Goal: Task Accomplishment & Management: Use online tool/utility

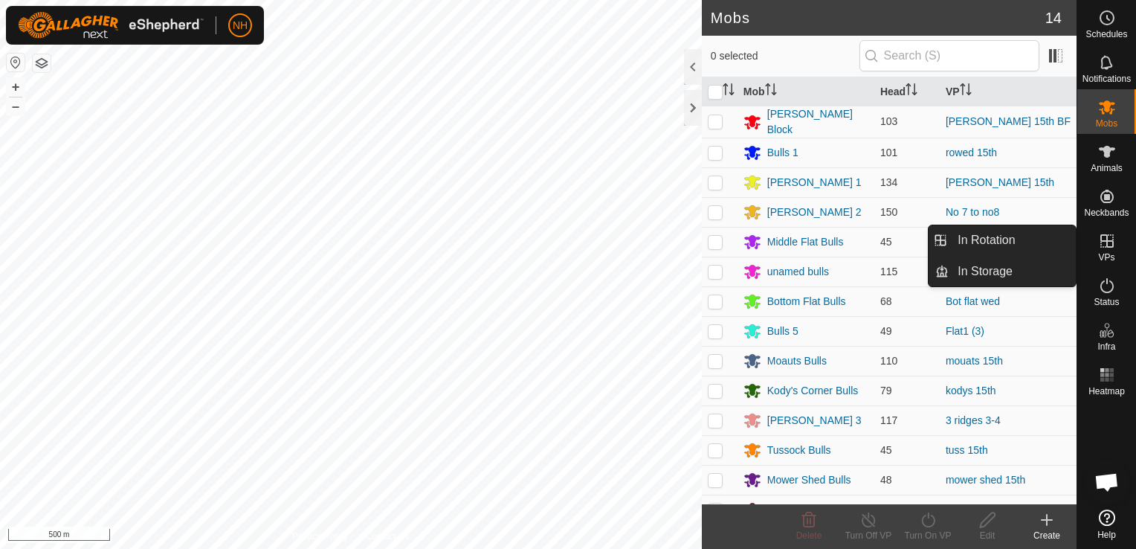
click at [1106, 246] on icon at bounding box center [1106, 240] width 13 height 13
click at [1024, 237] on link "In Rotation" at bounding box center [1011, 240] width 127 height 30
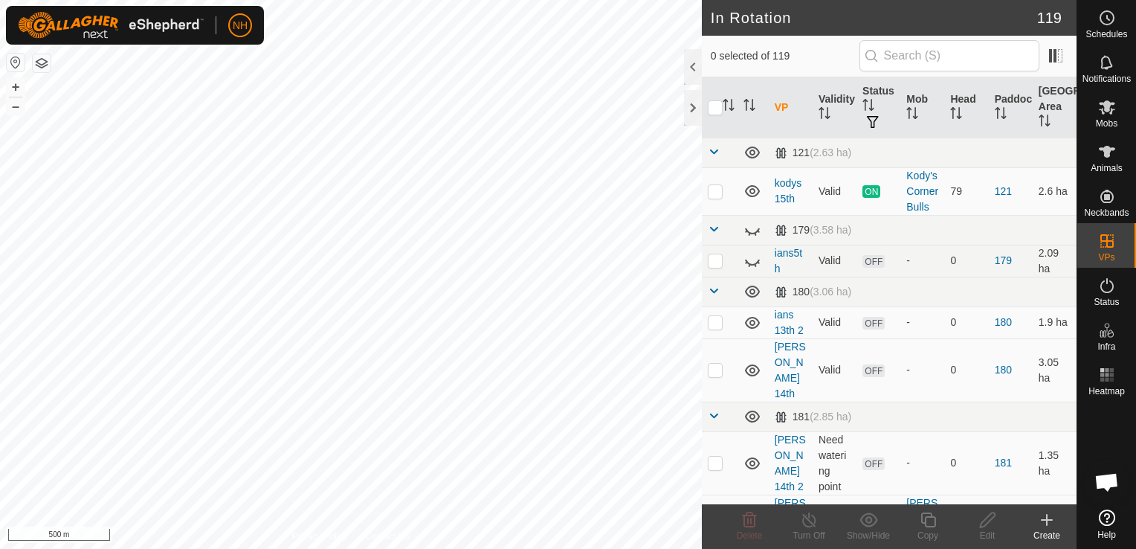
click at [1041, 523] on icon at bounding box center [1047, 520] width 18 height 18
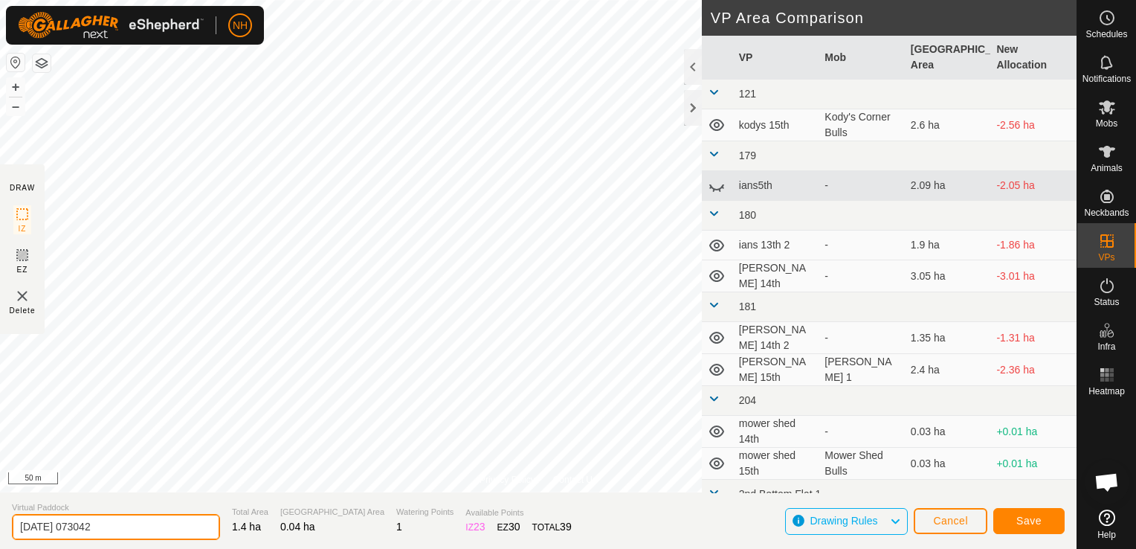
click at [182, 526] on input "[DATE] 073042" at bounding box center [116, 527] width 208 height 26
type input "2"
type input "mower shed 16th"
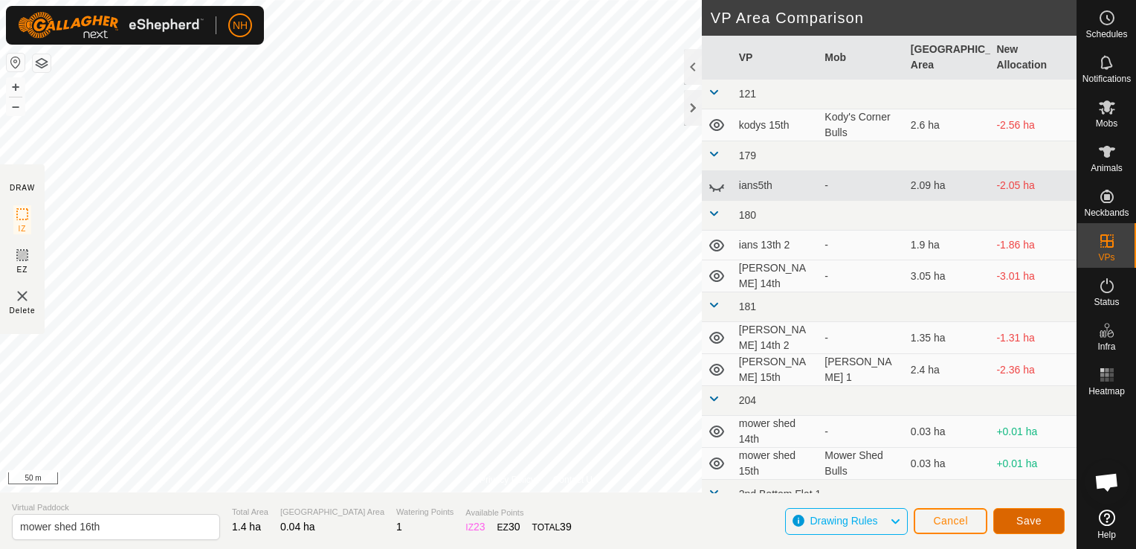
click at [1035, 522] on span "Save" at bounding box center [1028, 520] width 25 height 12
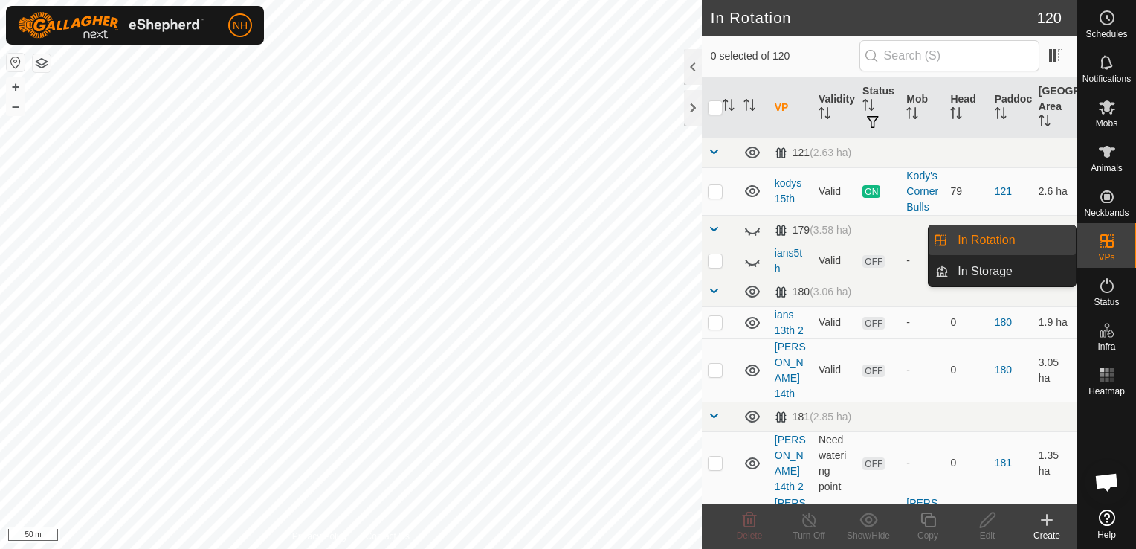
click at [1050, 522] on icon at bounding box center [1047, 520] width 18 height 18
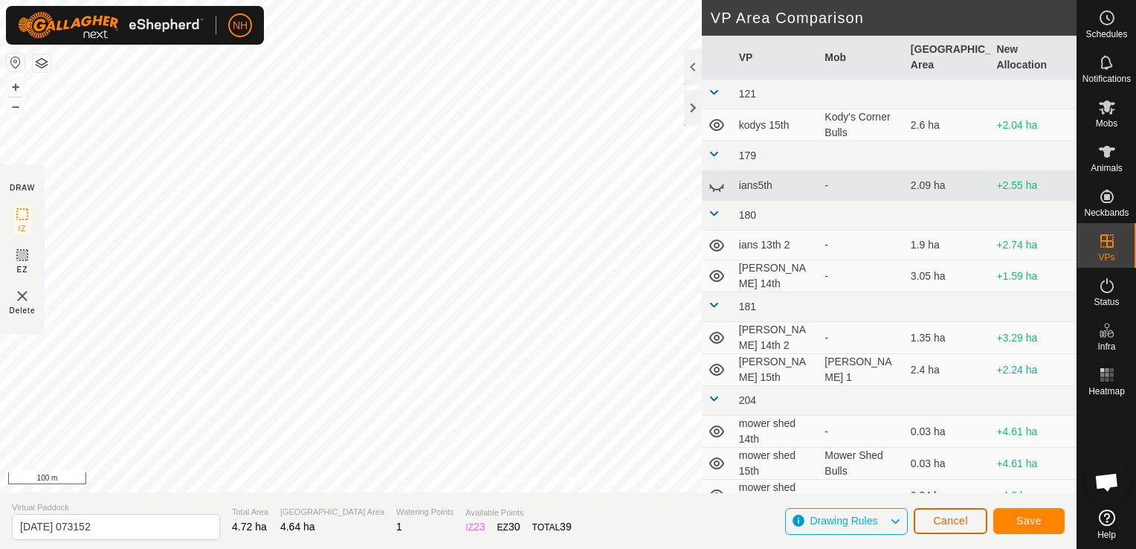
click at [960, 520] on span "Cancel" at bounding box center [950, 520] width 35 height 12
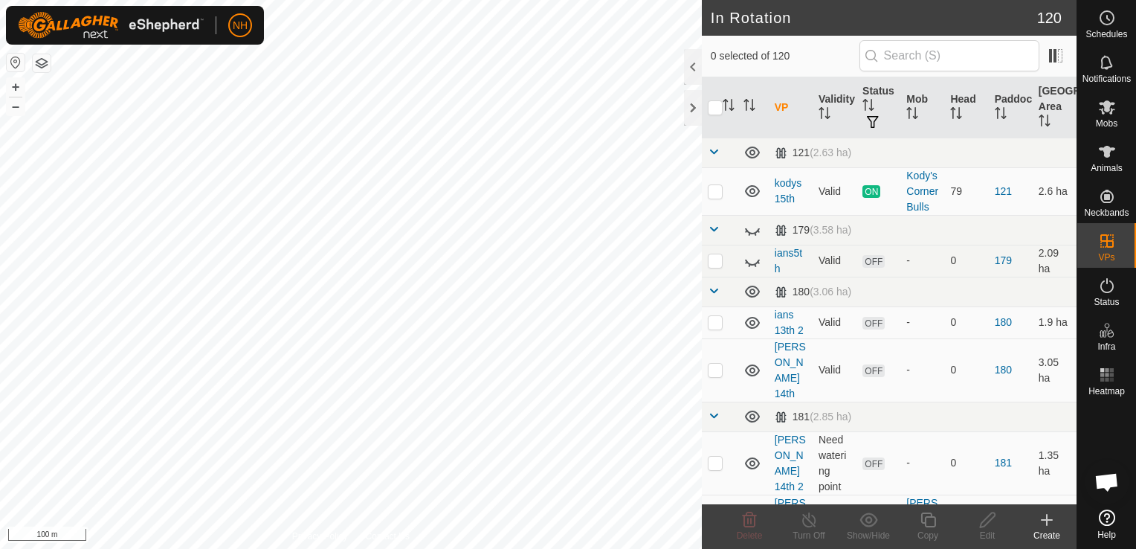
click at [1047, 521] on icon at bounding box center [1047, 520] width 18 height 18
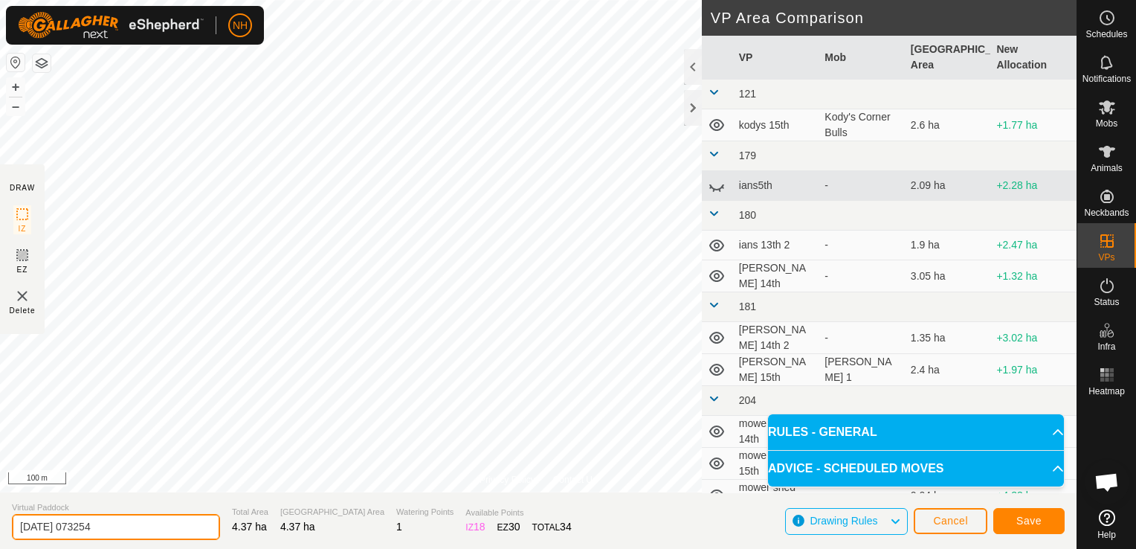
click at [189, 516] on input "[DATE] 073254" at bounding box center [116, 527] width 208 height 26
type input "2"
type input "rowed 16th"
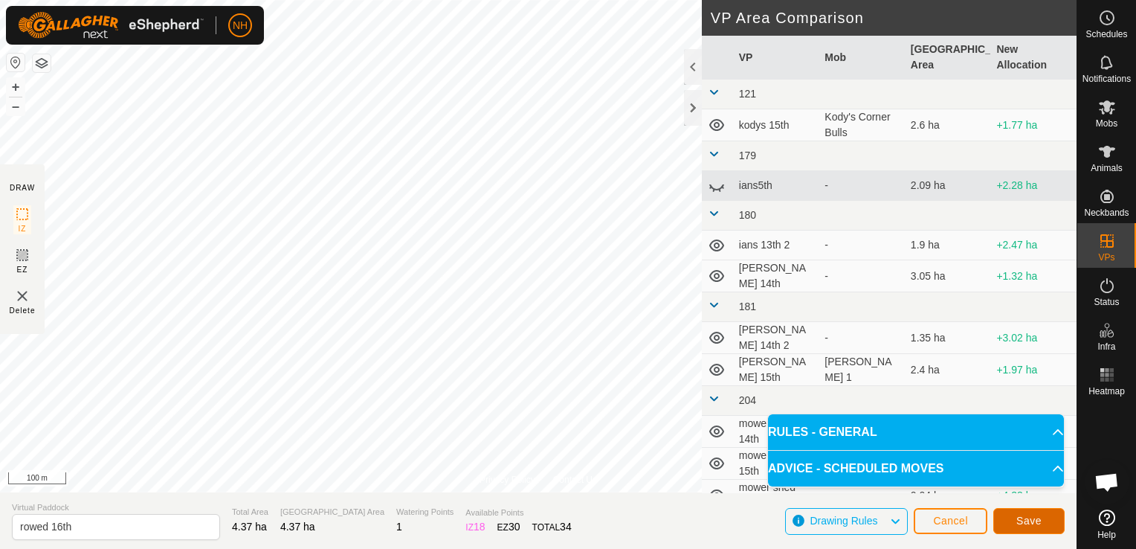
click at [1017, 516] on span "Save" at bounding box center [1028, 520] width 25 height 12
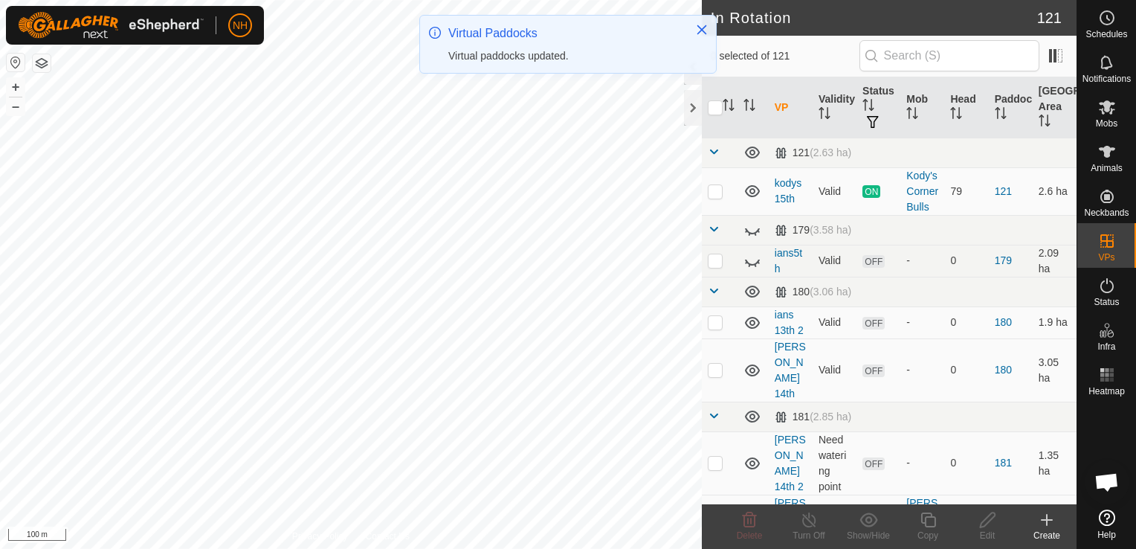
click at [1050, 520] on icon at bounding box center [1046, 520] width 10 height 0
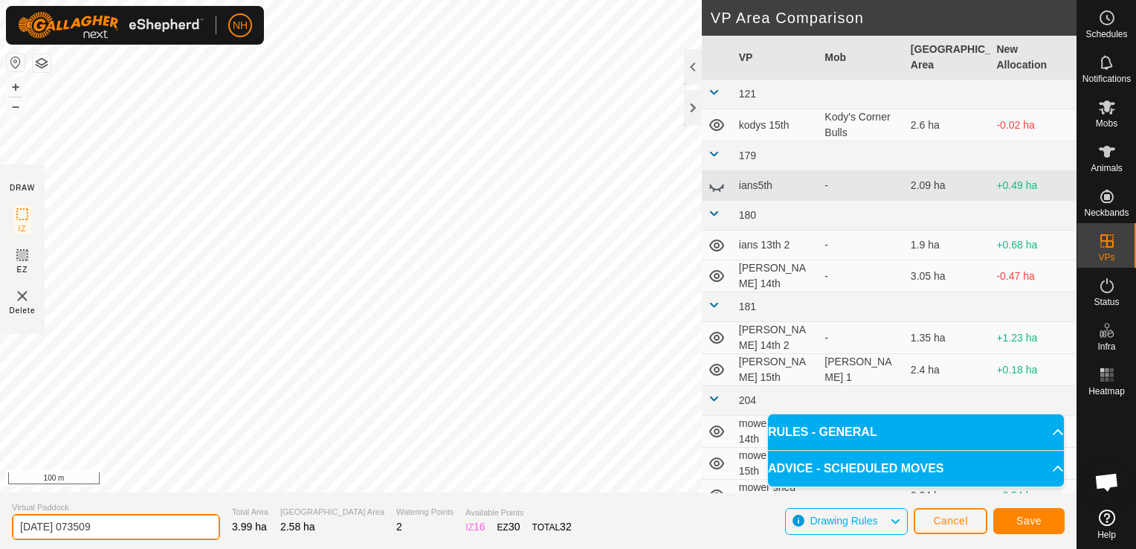
click at [172, 523] on input "[DATE] 073509" at bounding box center [116, 527] width 208 height 26
type input "2"
type input "kodys 16th"
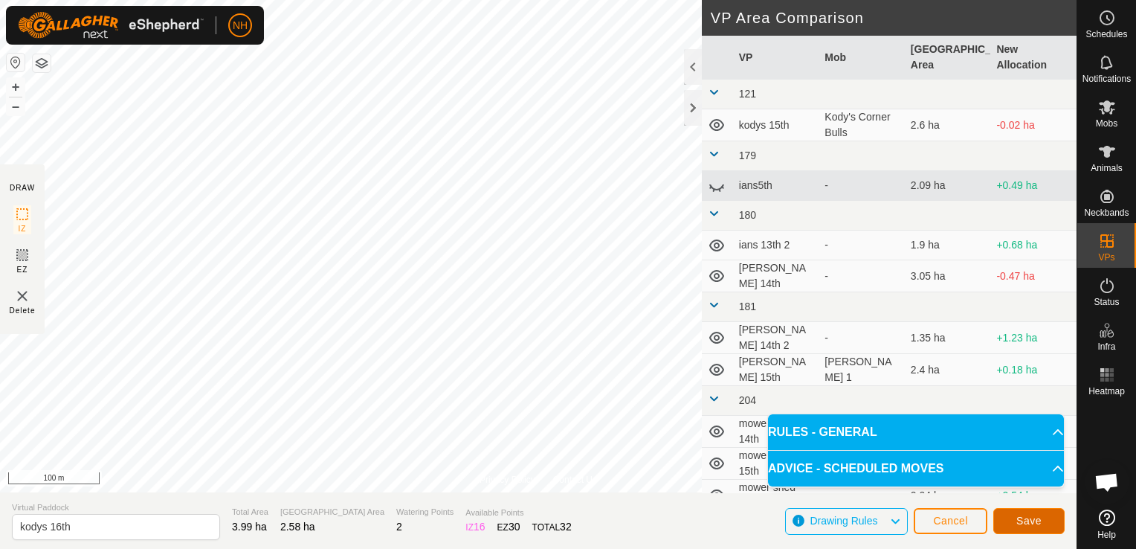
click at [1024, 518] on span "Save" at bounding box center [1028, 520] width 25 height 12
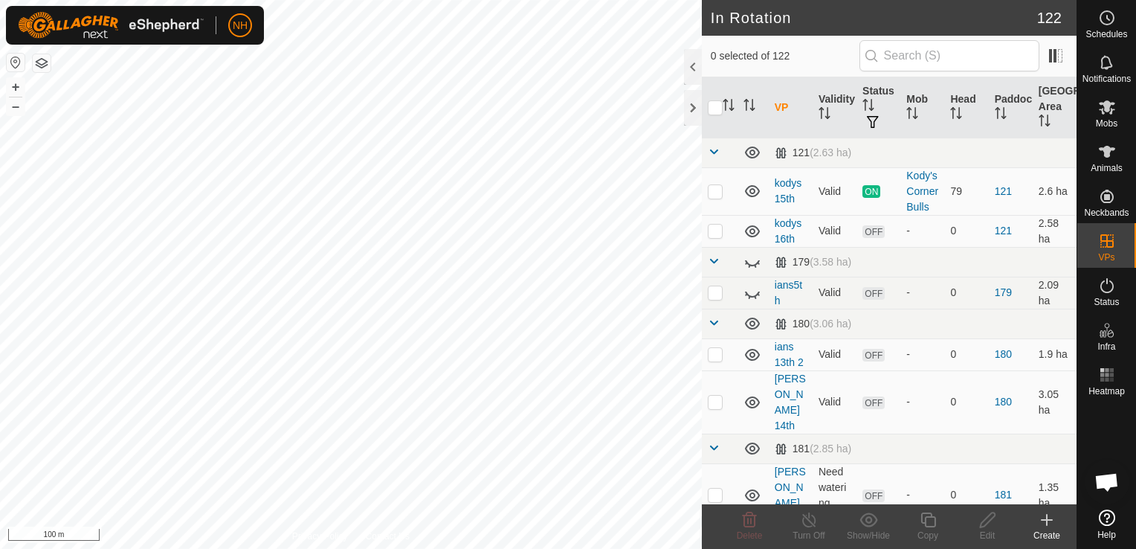
click at [1044, 524] on icon at bounding box center [1047, 520] width 18 height 18
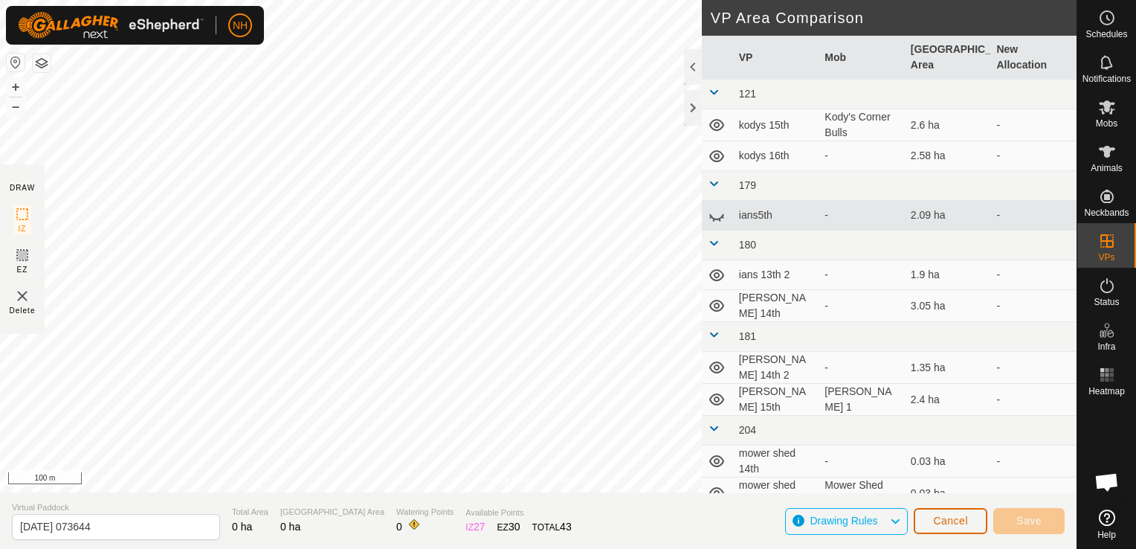
click at [937, 521] on span "Cancel" at bounding box center [950, 520] width 35 height 12
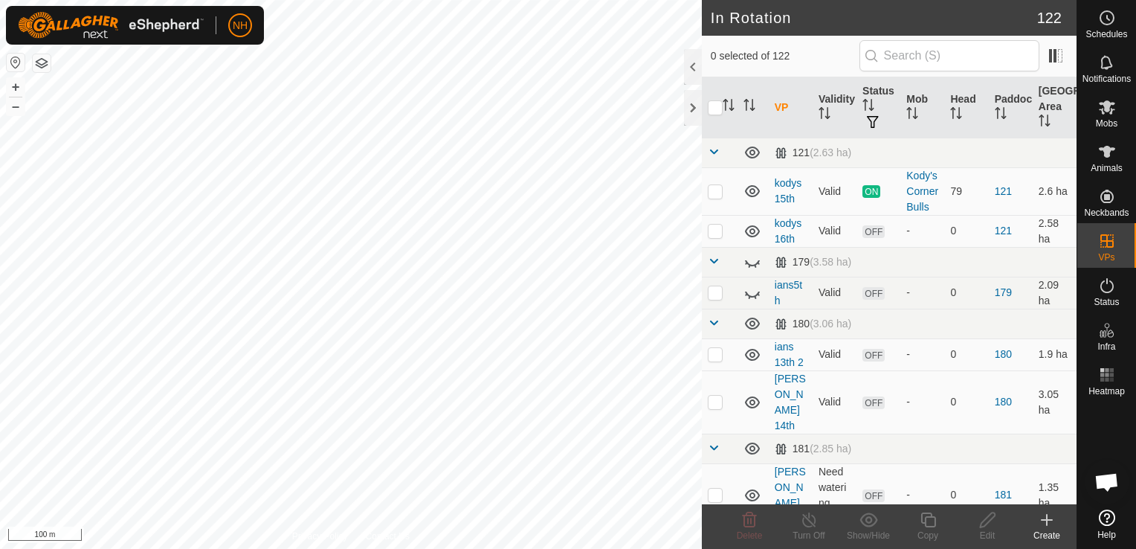
click at [1047, 521] on icon at bounding box center [1047, 520] width 18 height 18
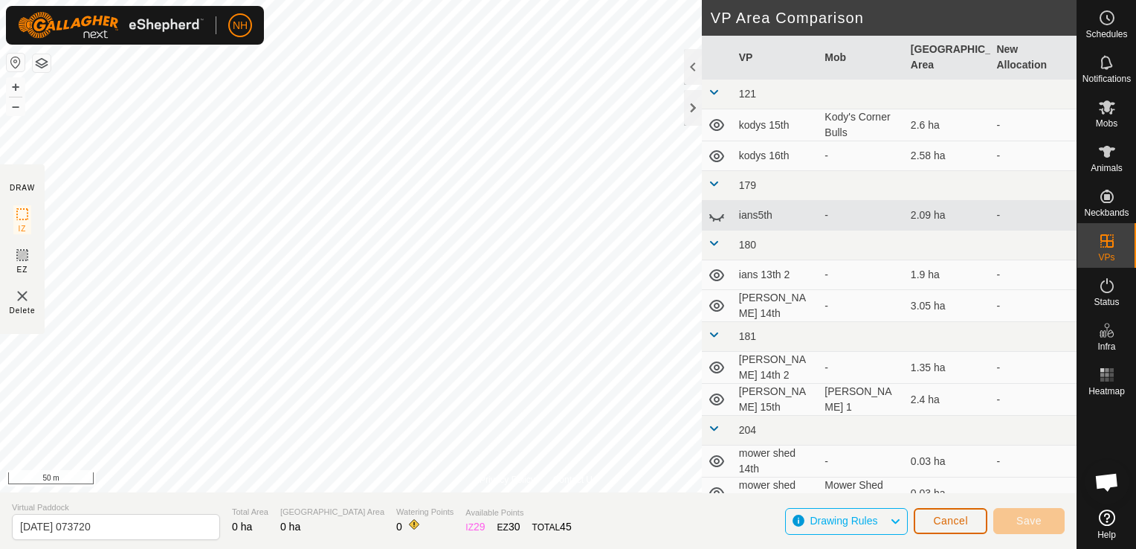
click at [965, 522] on span "Cancel" at bounding box center [950, 520] width 35 height 12
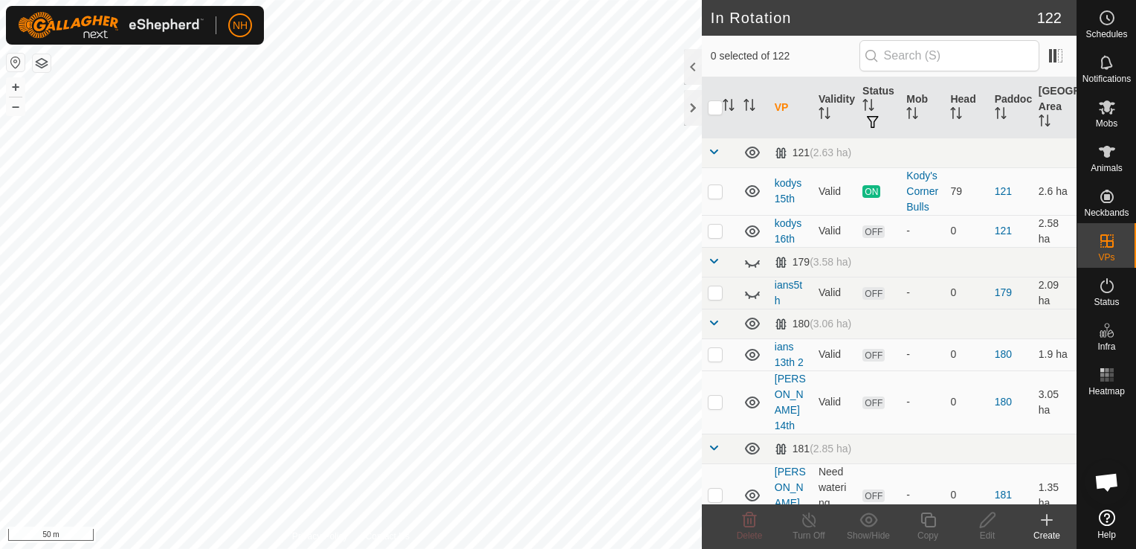
click at [1047, 522] on icon at bounding box center [1047, 519] width 0 height 10
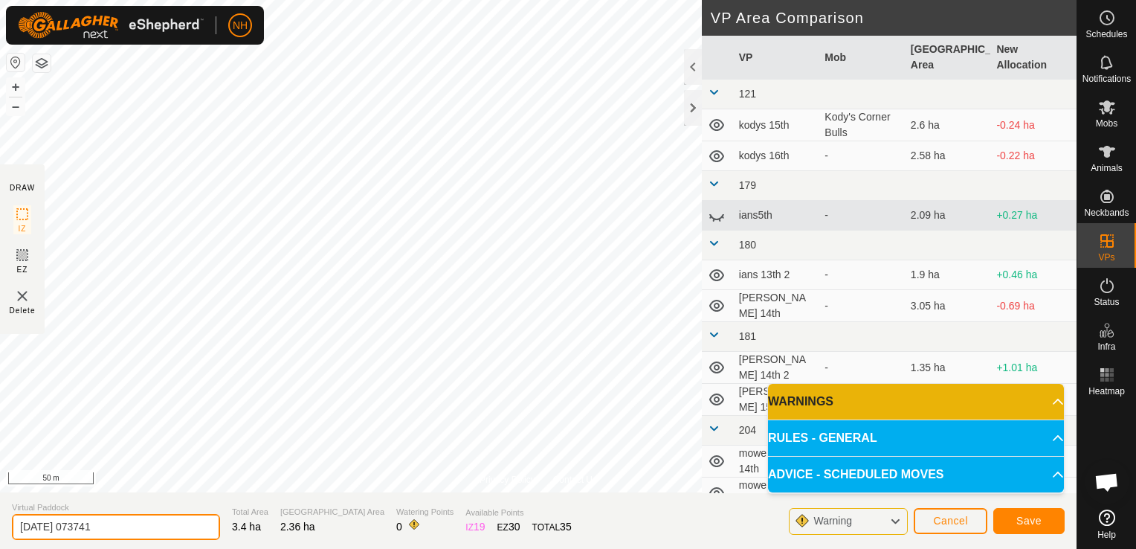
click at [184, 528] on input "[DATE] 073741" at bounding box center [116, 527] width 208 height 26
type input "2"
type input "unammed 16th"
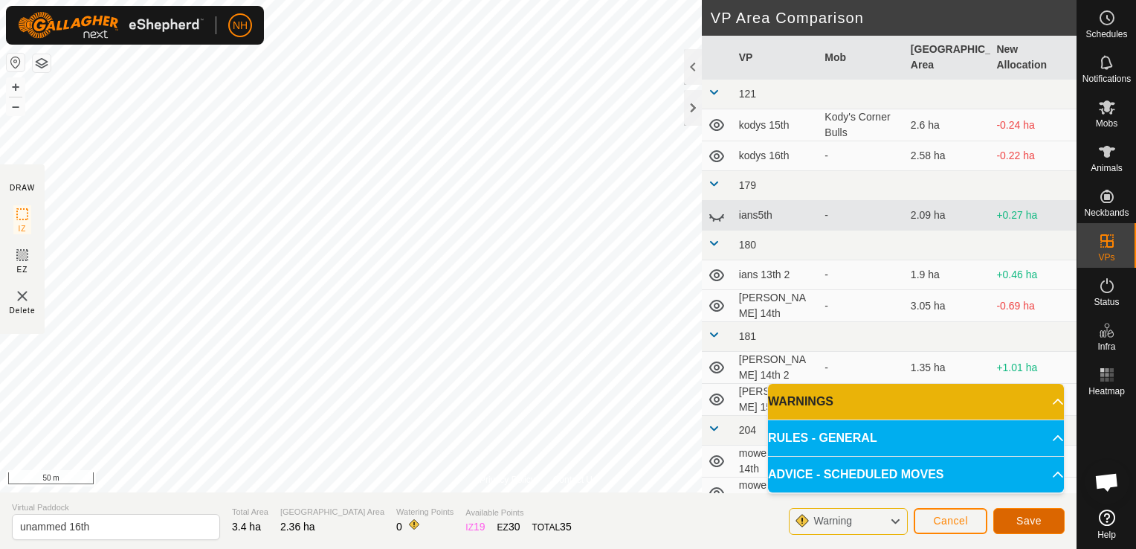
click at [1049, 519] on button "Save" at bounding box center [1028, 521] width 71 height 26
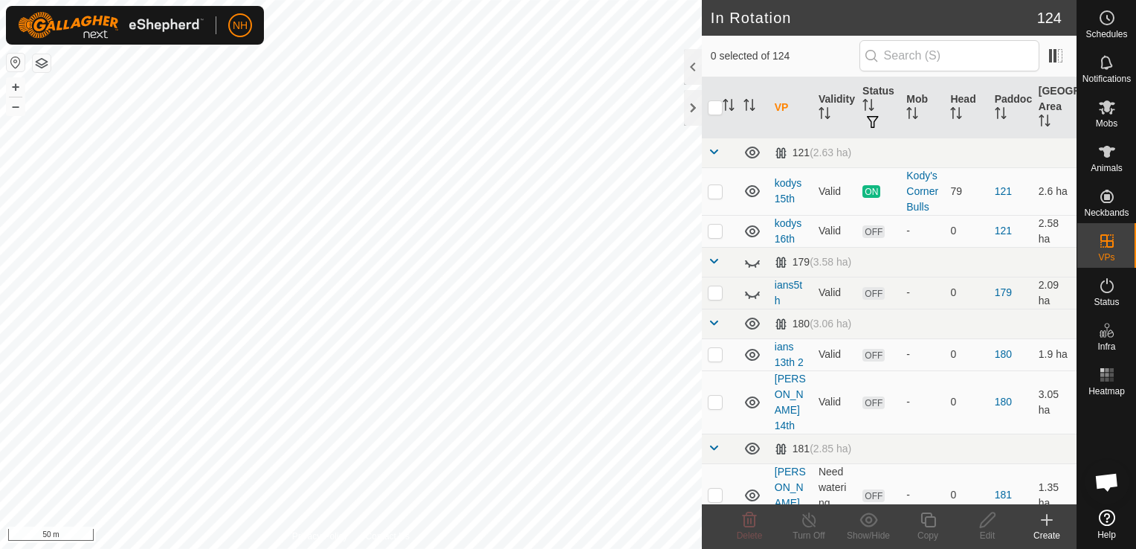
click at [1047, 520] on icon at bounding box center [1046, 520] width 10 height 0
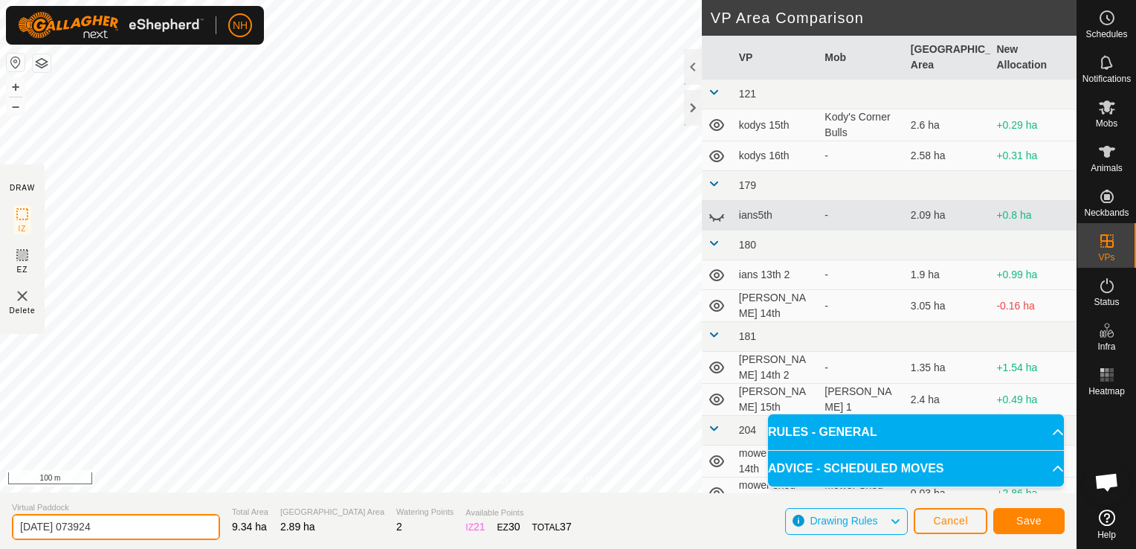
click at [160, 533] on input "[DATE] 073924" at bounding box center [116, 527] width 208 height 26
type input "2"
type input "tussock 16th"
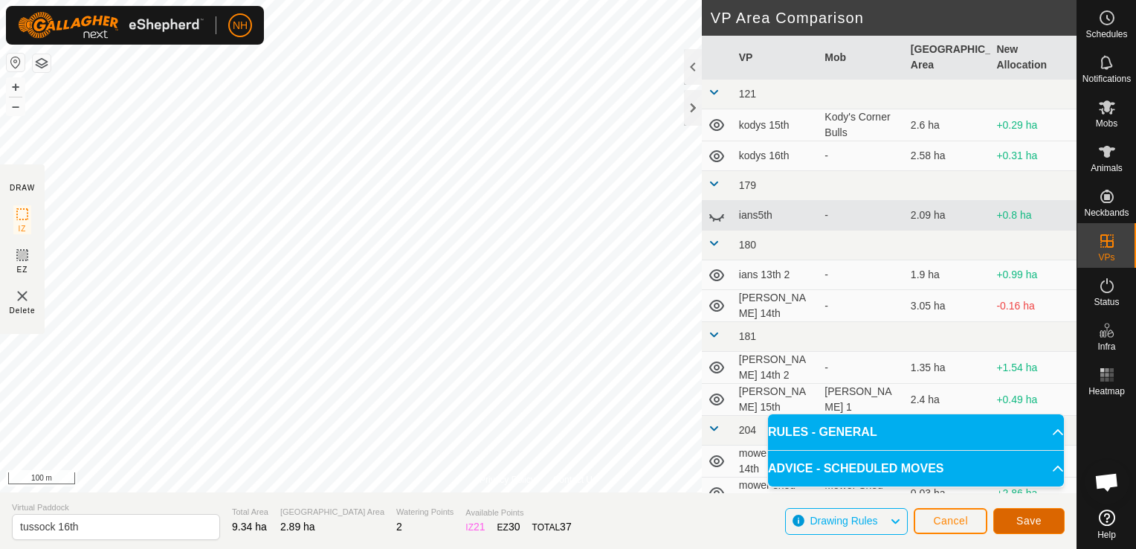
click at [1038, 519] on span "Save" at bounding box center [1028, 520] width 25 height 12
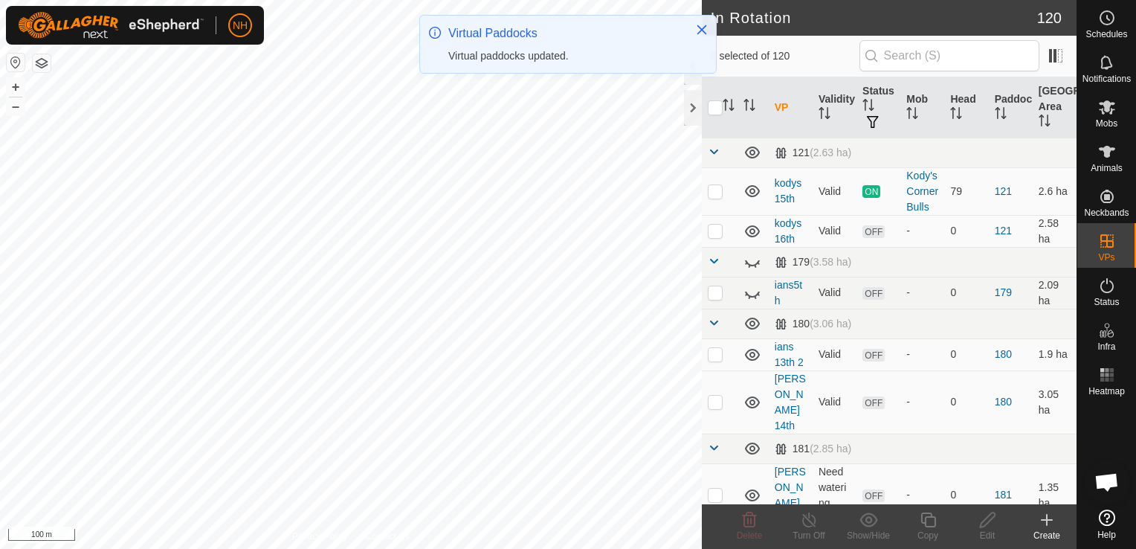
drag, startPoint x: 1053, startPoint y: 510, endPoint x: 1043, endPoint y: 518, distance: 13.2
click at [1043, 518] on icon at bounding box center [1047, 520] width 18 height 18
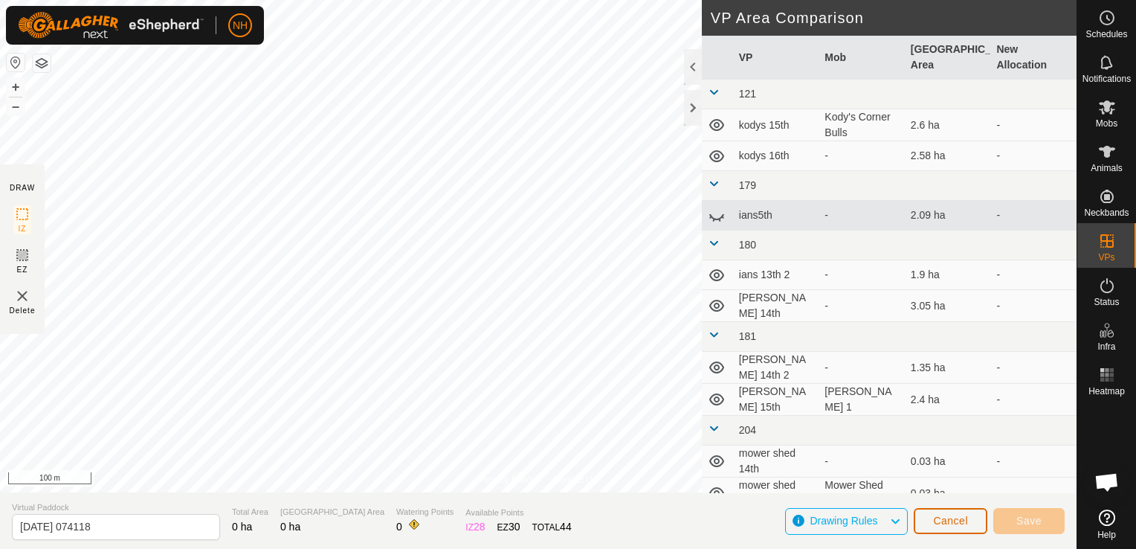
click at [948, 522] on span "Cancel" at bounding box center [950, 520] width 35 height 12
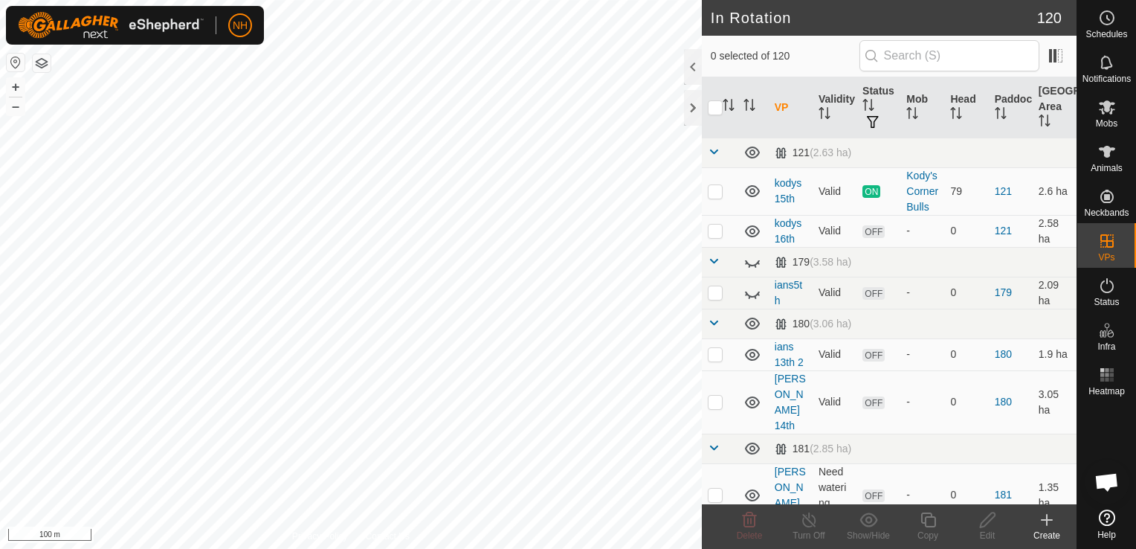
click at [1042, 523] on icon at bounding box center [1047, 520] width 18 height 18
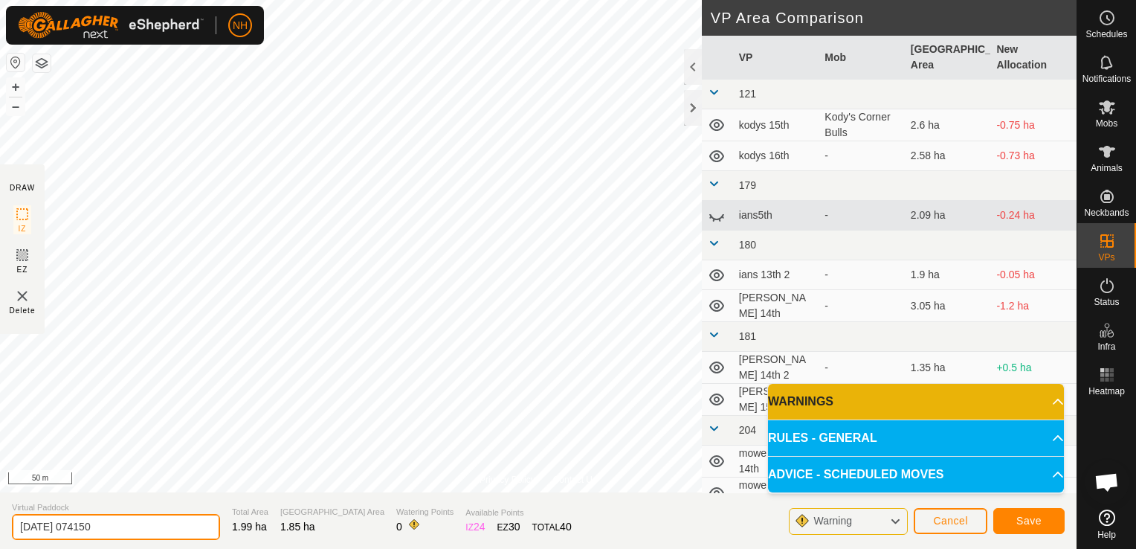
click at [184, 534] on input "[DATE] 074150" at bounding box center [116, 527] width 208 height 26
type input "2"
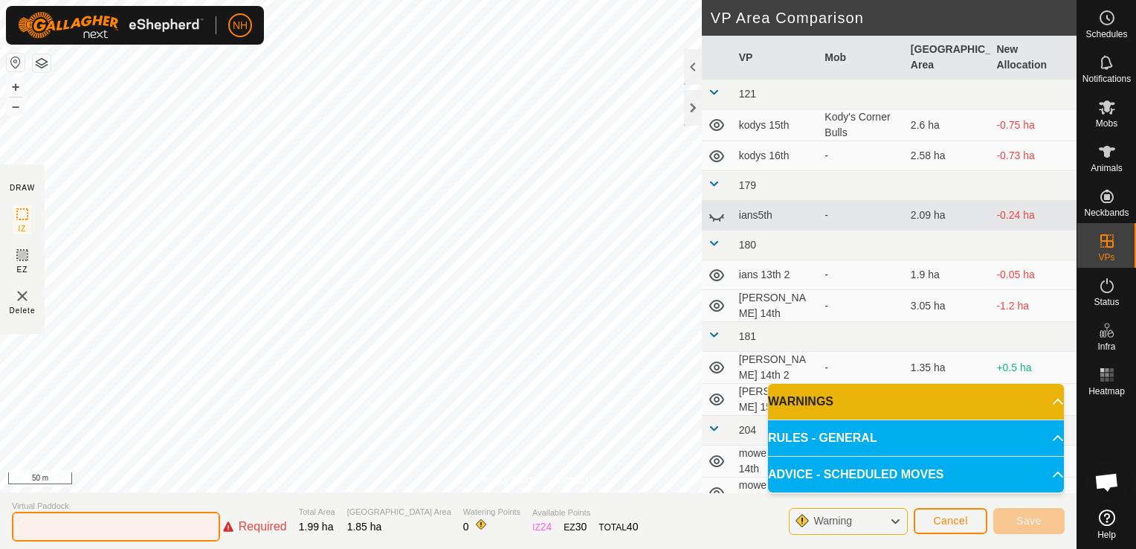
click at [153, 528] on input "text" at bounding box center [116, 526] width 208 height 30
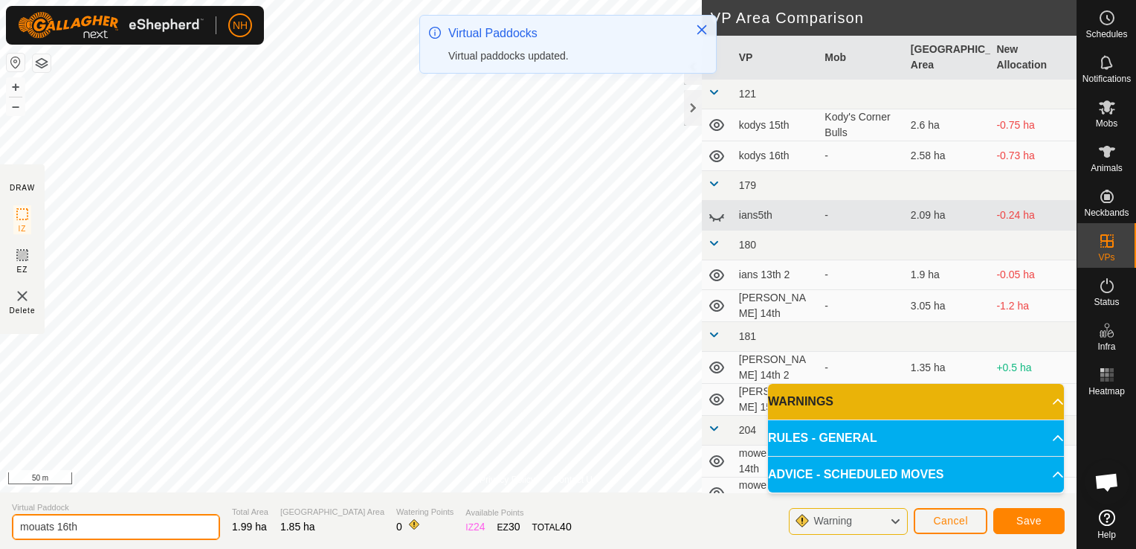
type input "mouats 16th"
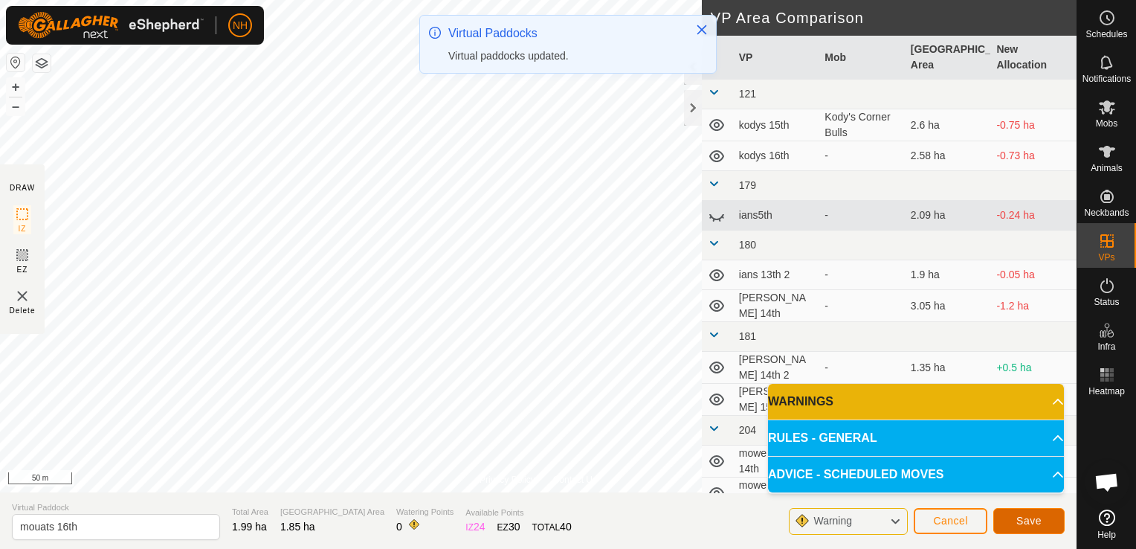
click at [1037, 522] on span "Save" at bounding box center [1028, 520] width 25 height 12
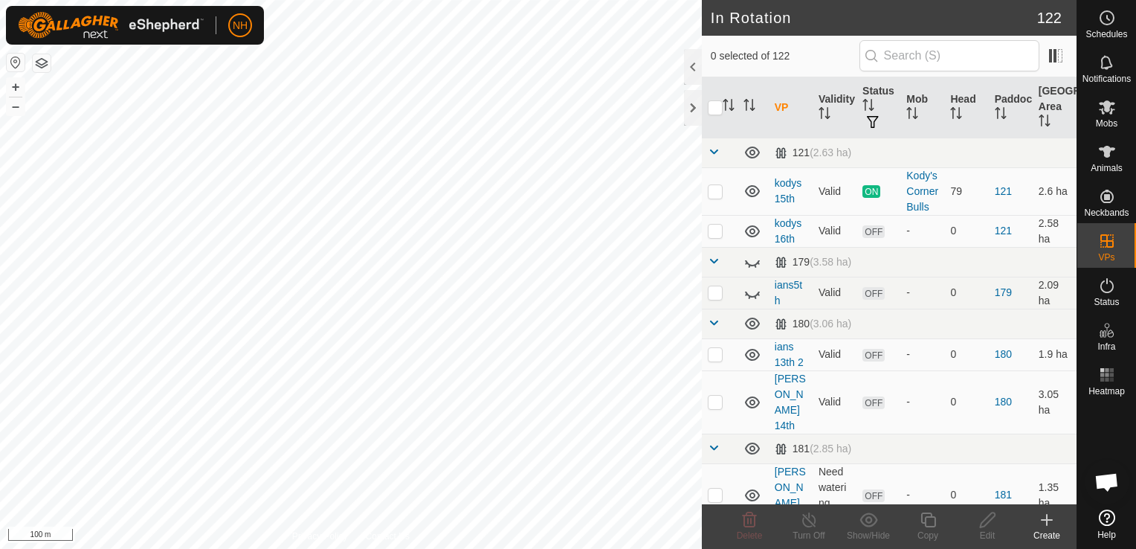
click at [1041, 522] on icon at bounding box center [1047, 520] width 18 height 18
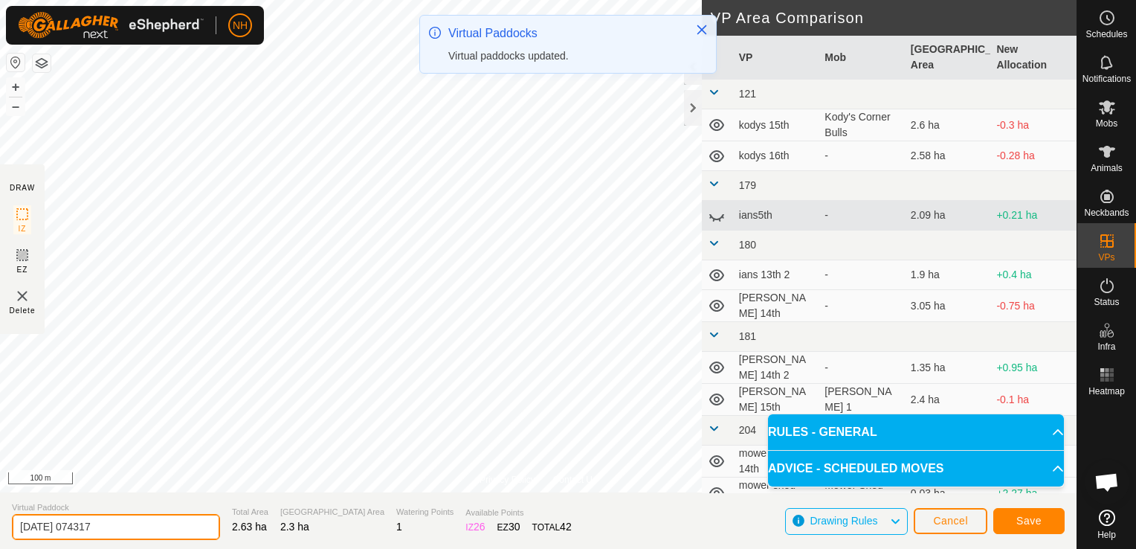
click at [143, 534] on input "[DATE] 074317" at bounding box center [116, 527] width 208 height 26
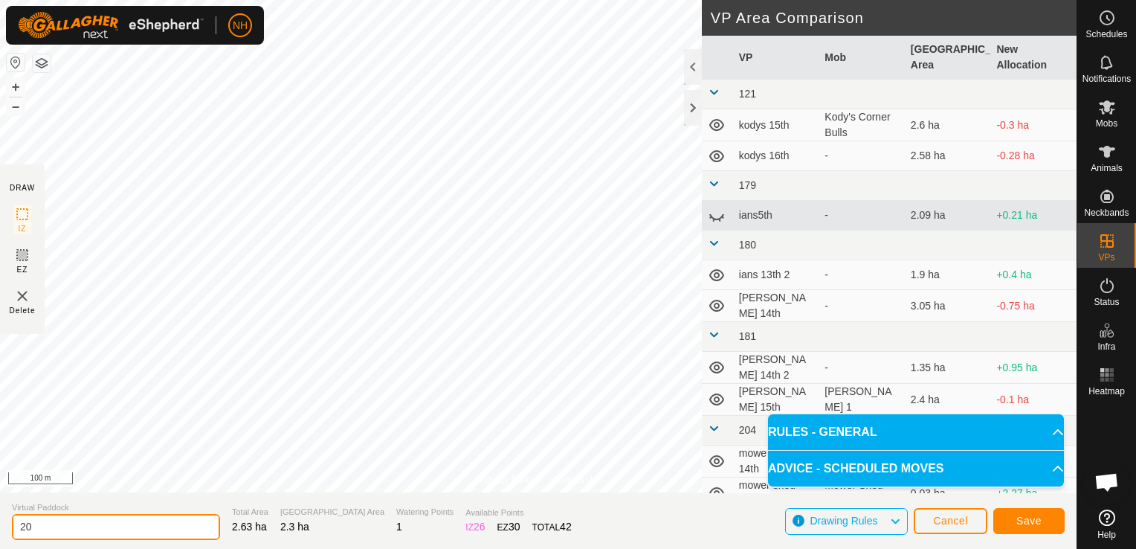
type input "2"
type input "[PERSON_NAME] 16th"
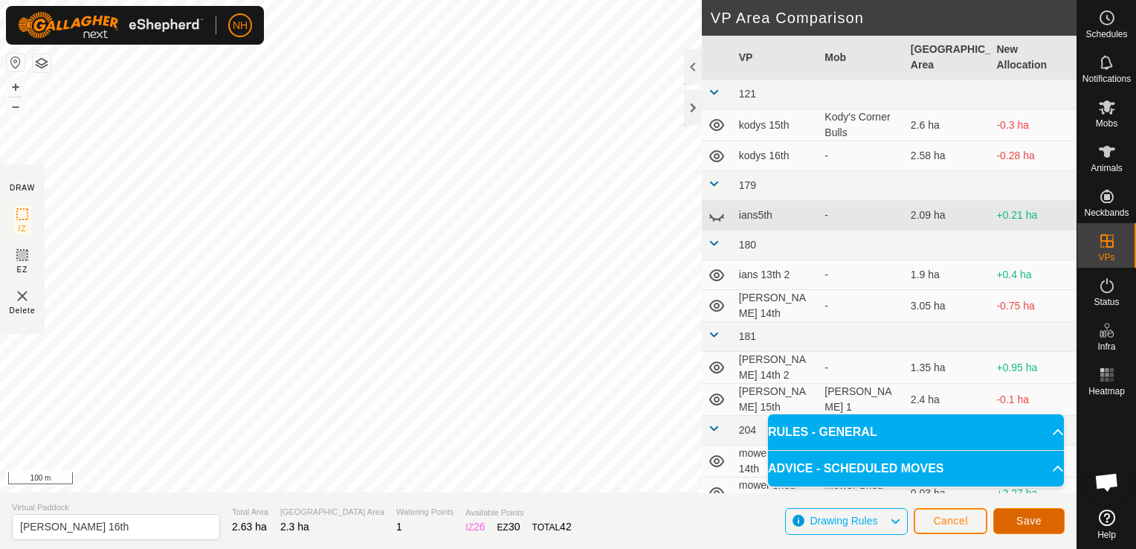
click at [1032, 523] on span "Save" at bounding box center [1028, 520] width 25 height 12
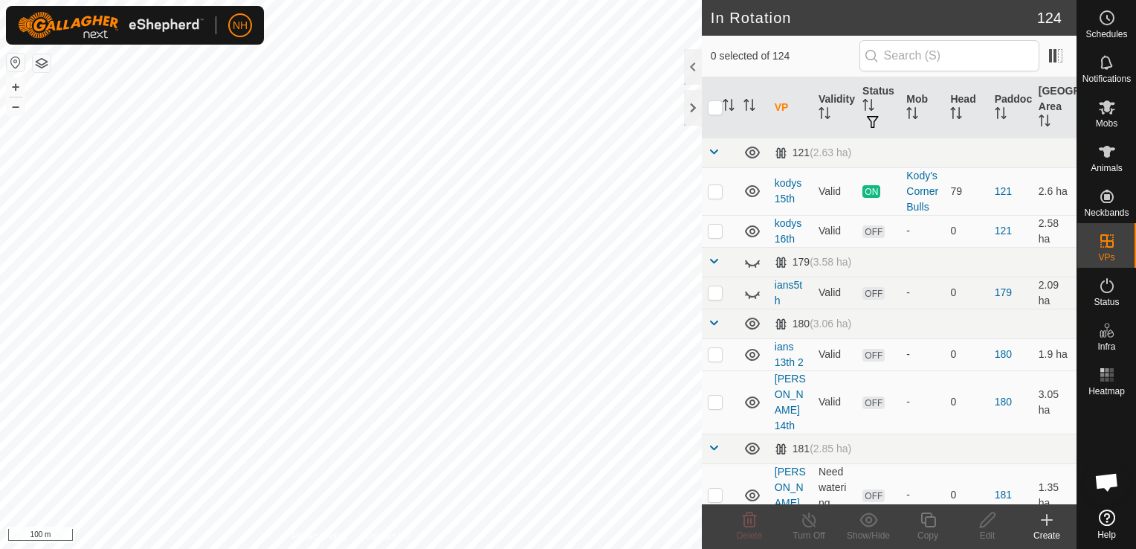
click at [1044, 518] on icon at bounding box center [1047, 520] width 18 height 18
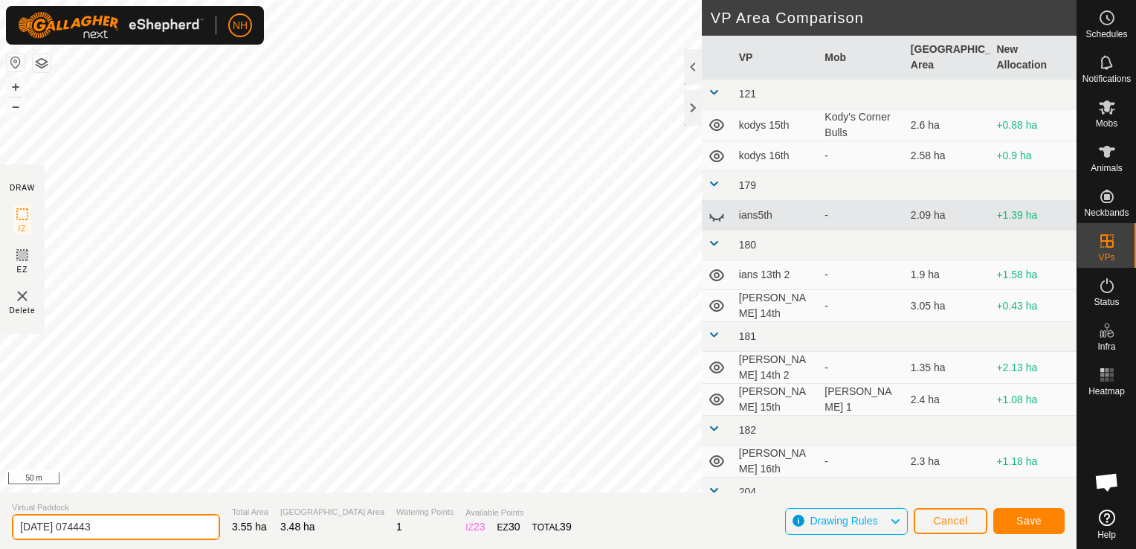
click at [179, 519] on input "[DATE] 074443" at bounding box center [116, 527] width 208 height 26
type input "2"
type input "[PERSON_NAME] 16th"
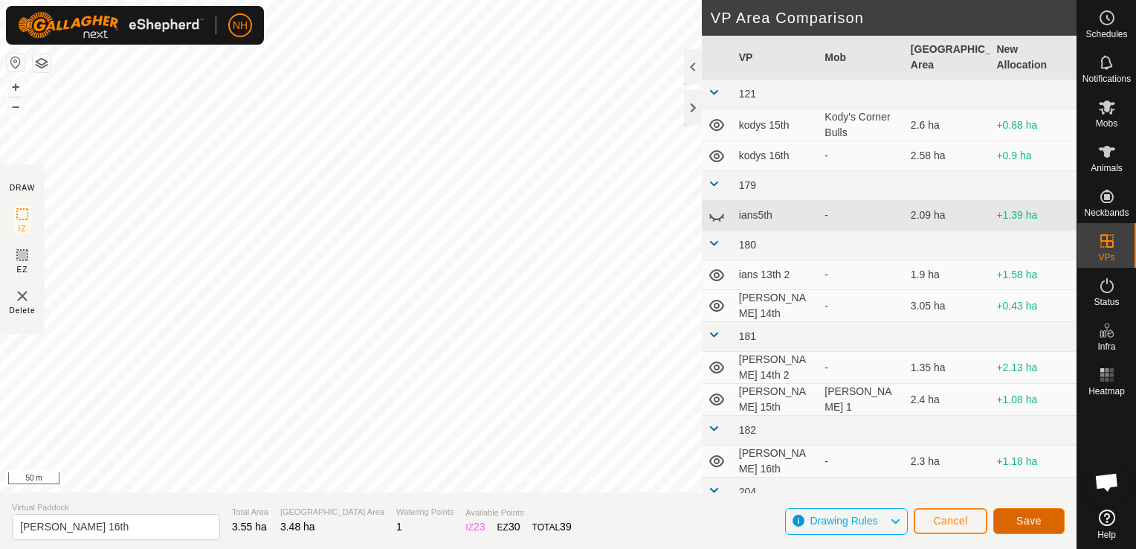
click at [1009, 517] on button "Save" at bounding box center [1028, 521] width 71 height 26
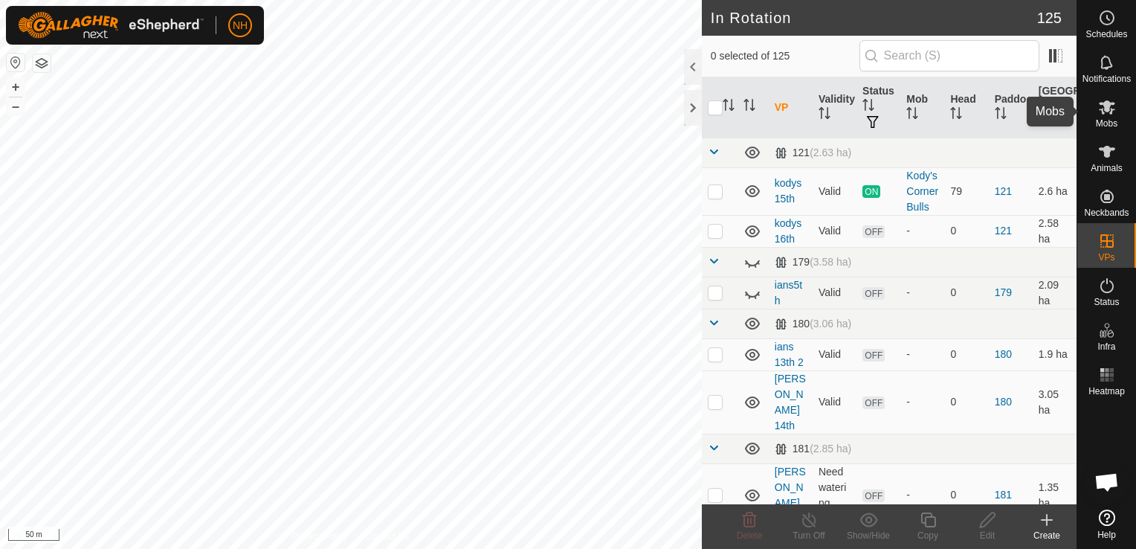
click at [1109, 113] on icon at bounding box center [1107, 107] width 16 height 14
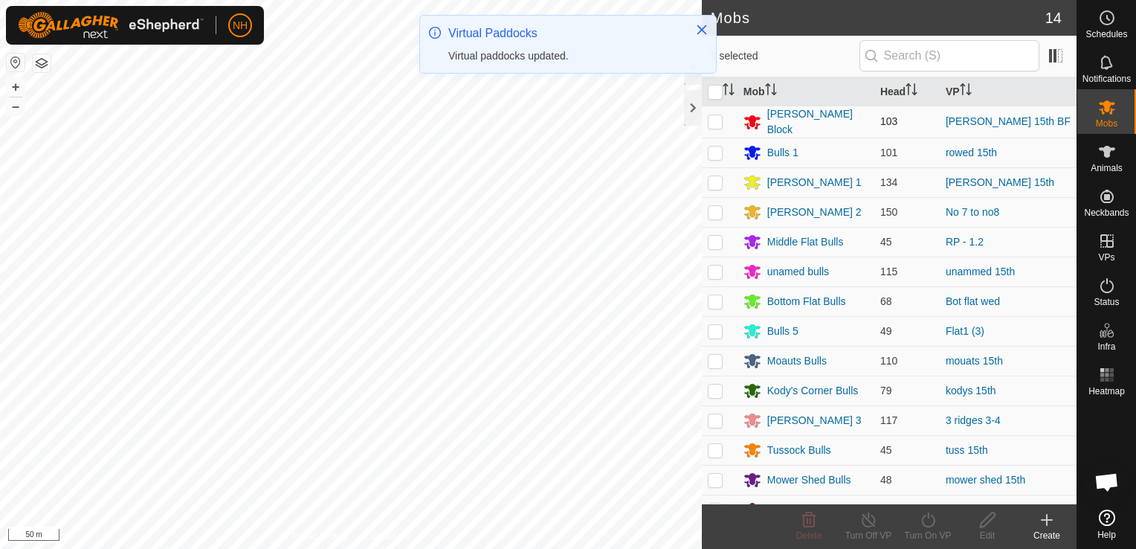
click at [717, 115] on p-checkbox at bounding box center [715, 121] width 15 height 12
checkbox input "true"
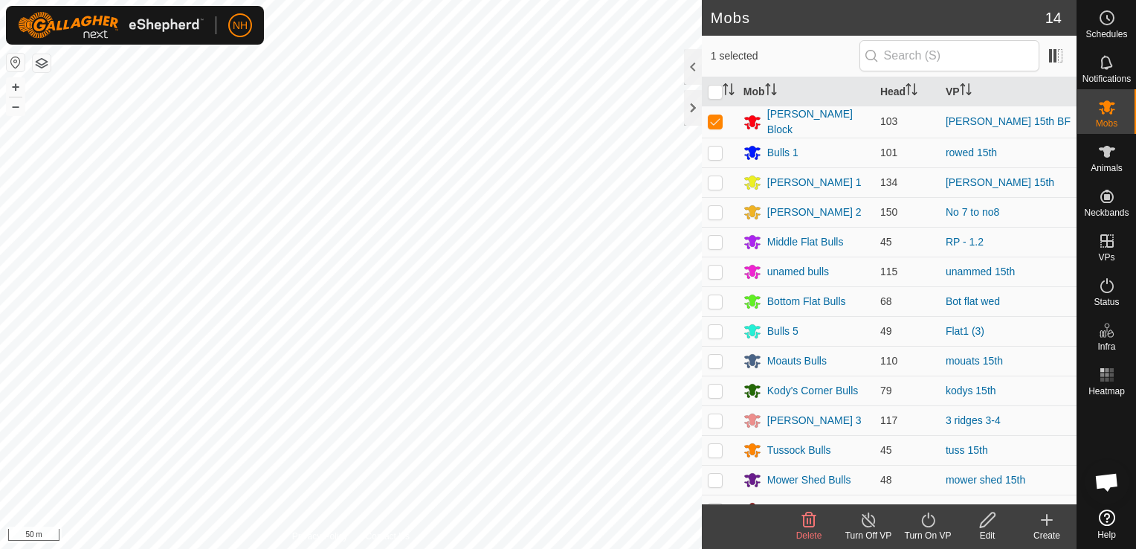
click at [931, 524] on icon at bounding box center [928, 520] width 19 height 18
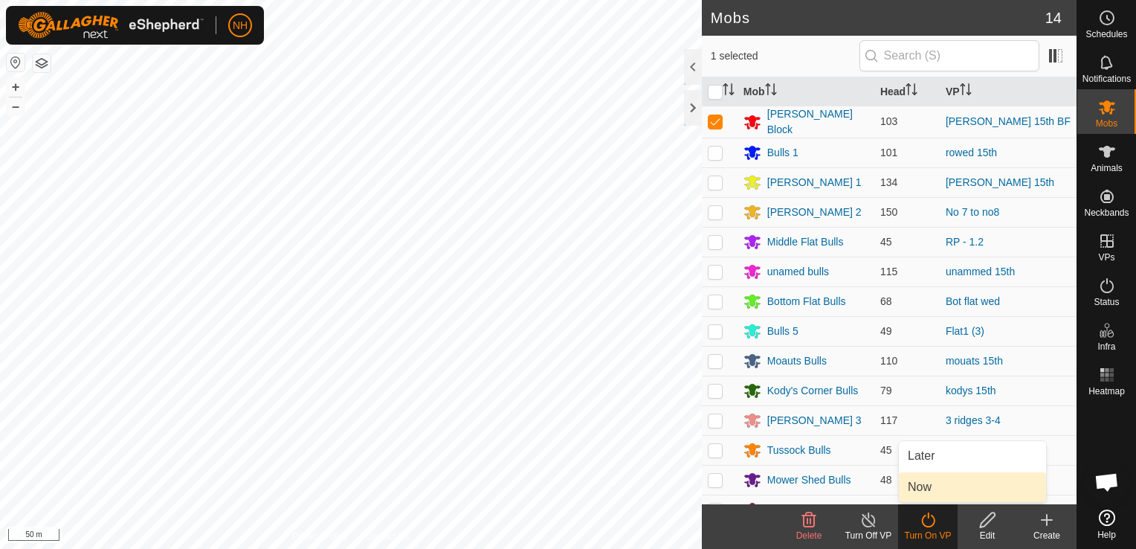
click at [928, 479] on link "Now" at bounding box center [972, 487] width 147 height 30
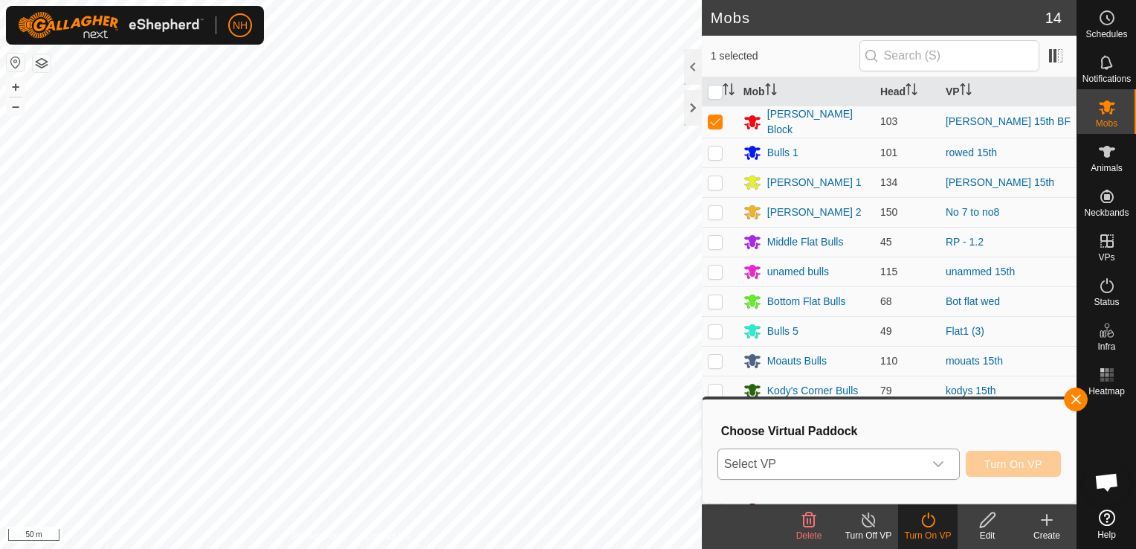
click at [858, 459] on span "Select VP" at bounding box center [820, 464] width 205 height 30
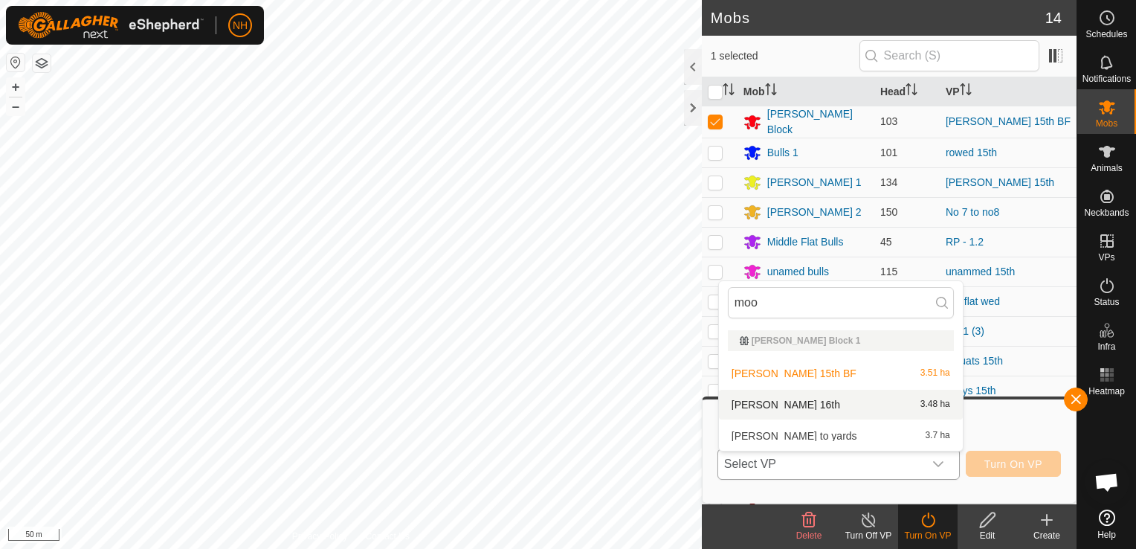
type input "moo"
click at [797, 400] on li "[PERSON_NAME] 16th 3.48 ha" at bounding box center [841, 404] width 244 height 30
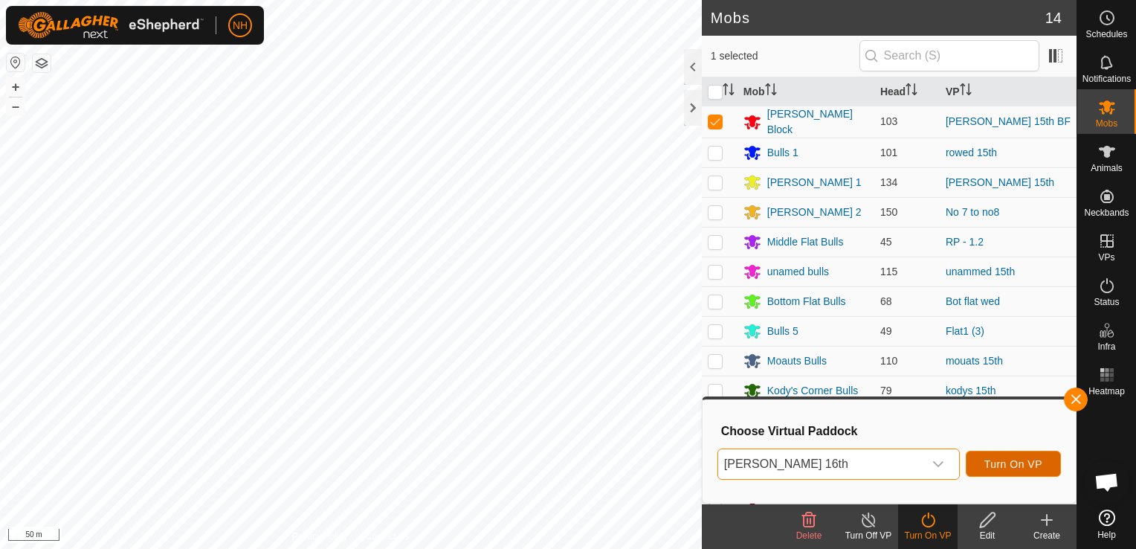
click at [1014, 472] on button "Turn On VP" at bounding box center [1013, 463] width 95 height 26
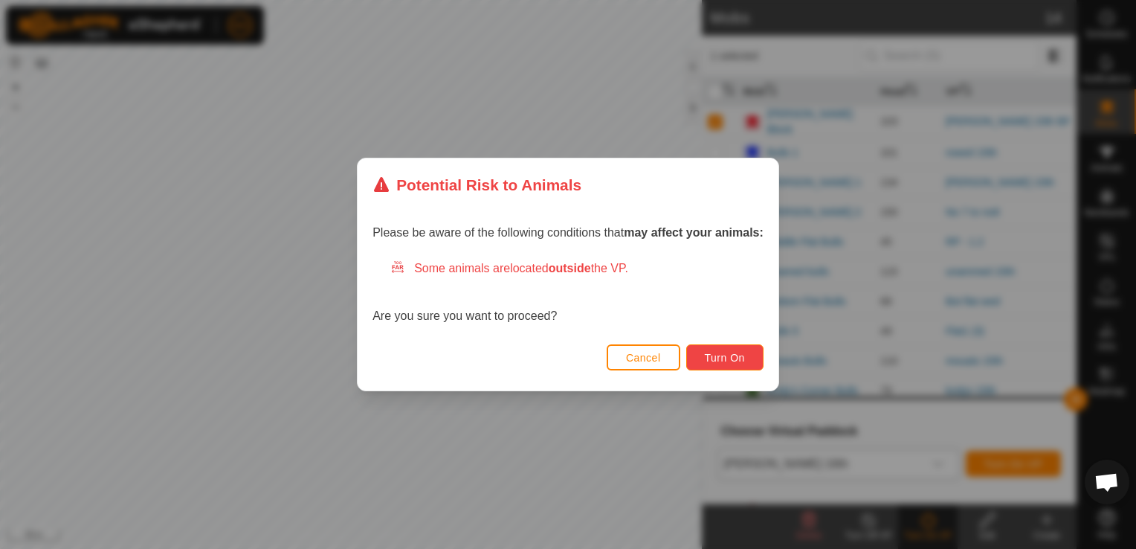
click at [714, 349] on button "Turn On" at bounding box center [724, 357] width 77 height 26
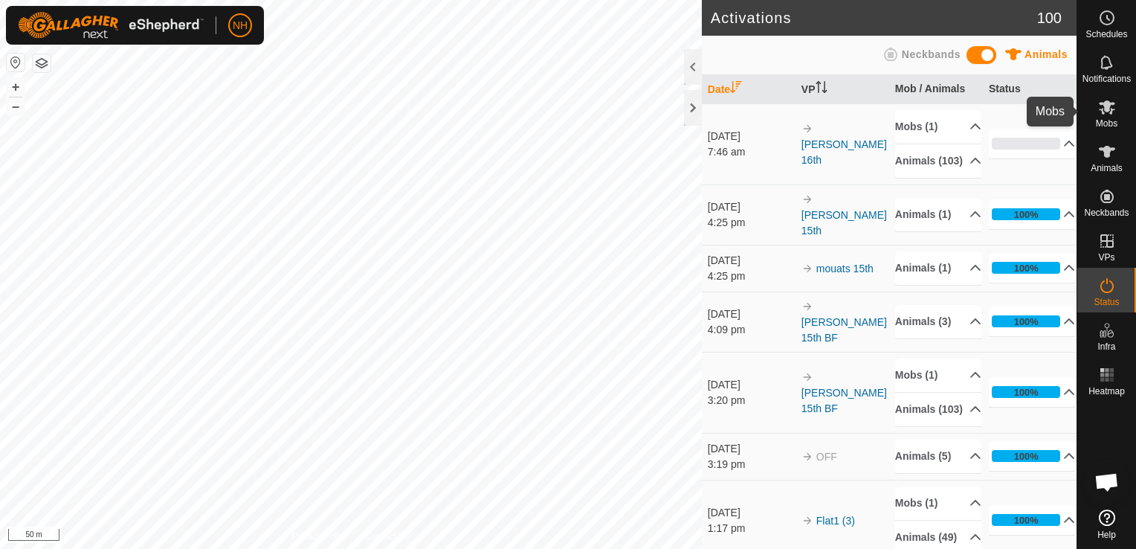
click at [1105, 106] on icon at bounding box center [1107, 107] width 16 height 14
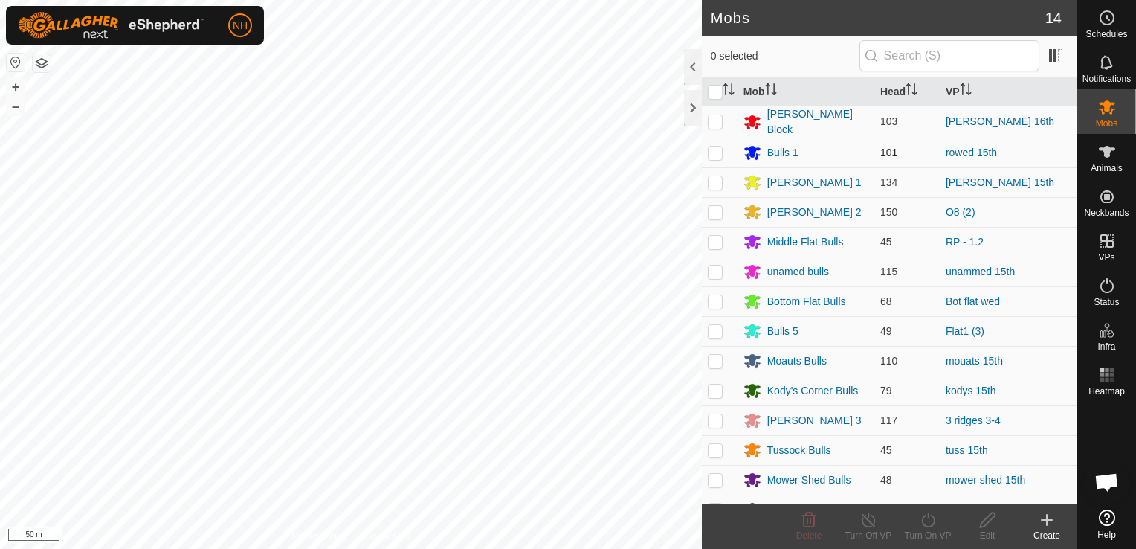
click at [719, 150] on p-checkbox at bounding box center [715, 152] width 15 height 12
checkbox input "true"
click at [928, 527] on icon at bounding box center [927, 519] width 13 height 15
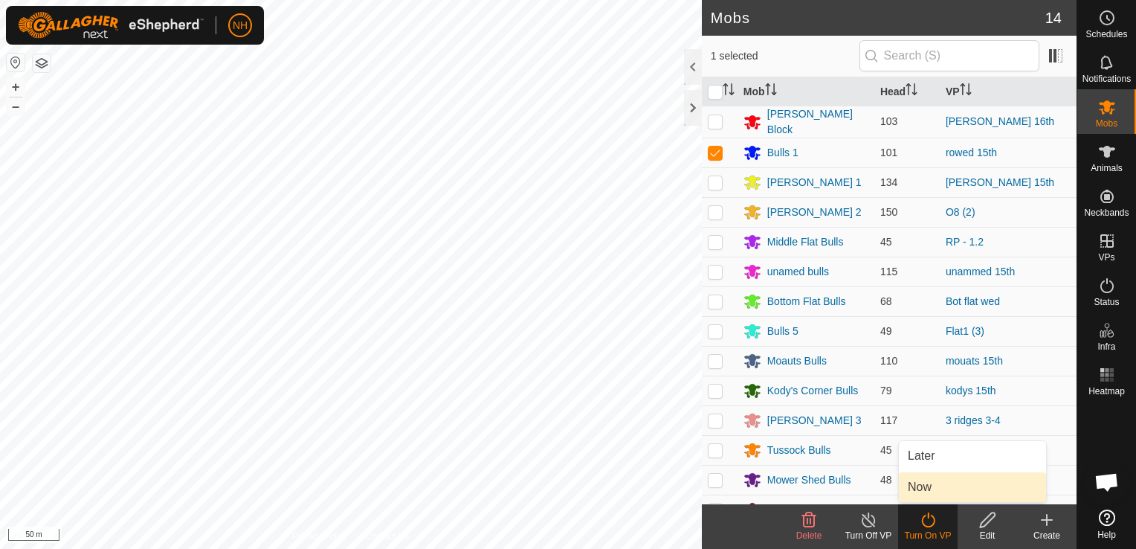
click at [922, 480] on link "Now" at bounding box center [972, 487] width 147 height 30
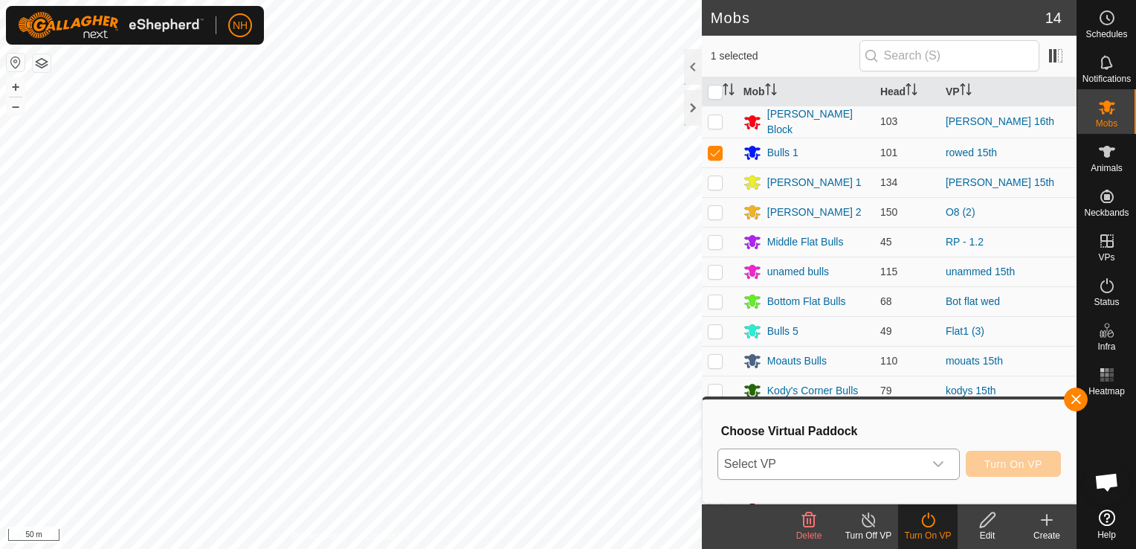
click at [861, 465] on span "Select VP" at bounding box center [820, 464] width 205 height 30
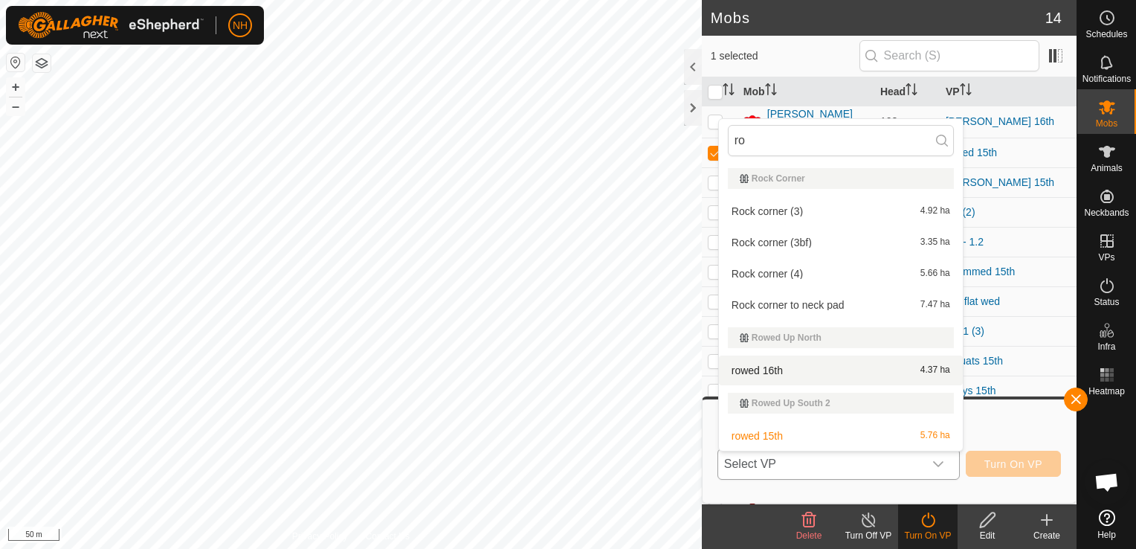
type input "ro"
click at [780, 369] on li "rowed 16th 4.37 ha" at bounding box center [841, 370] width 244 height 30
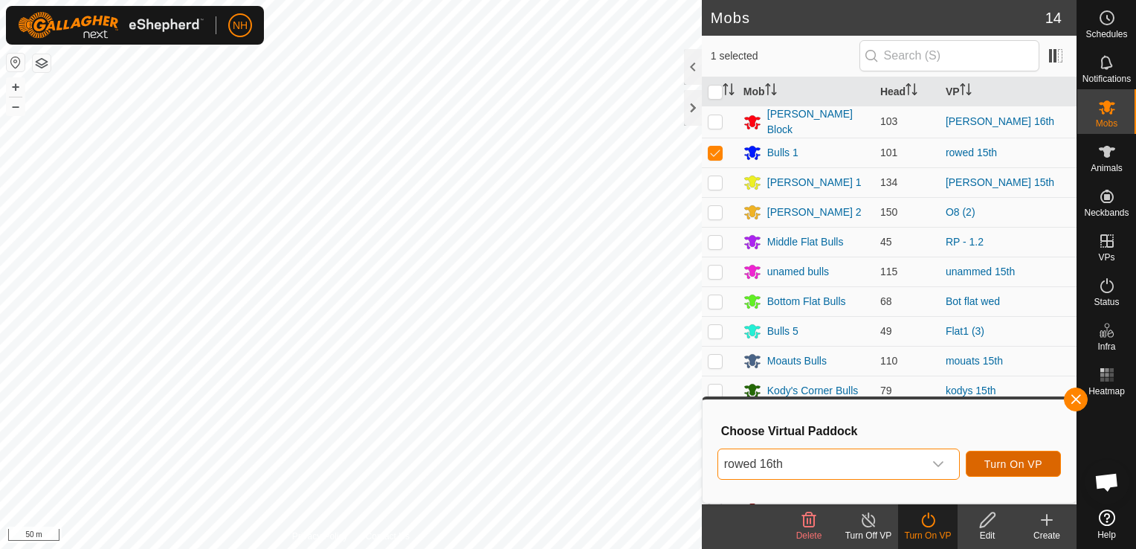
click at [996, 462] on span "Turn On VP" at bounding box center [1013, 464] width 58 height 12
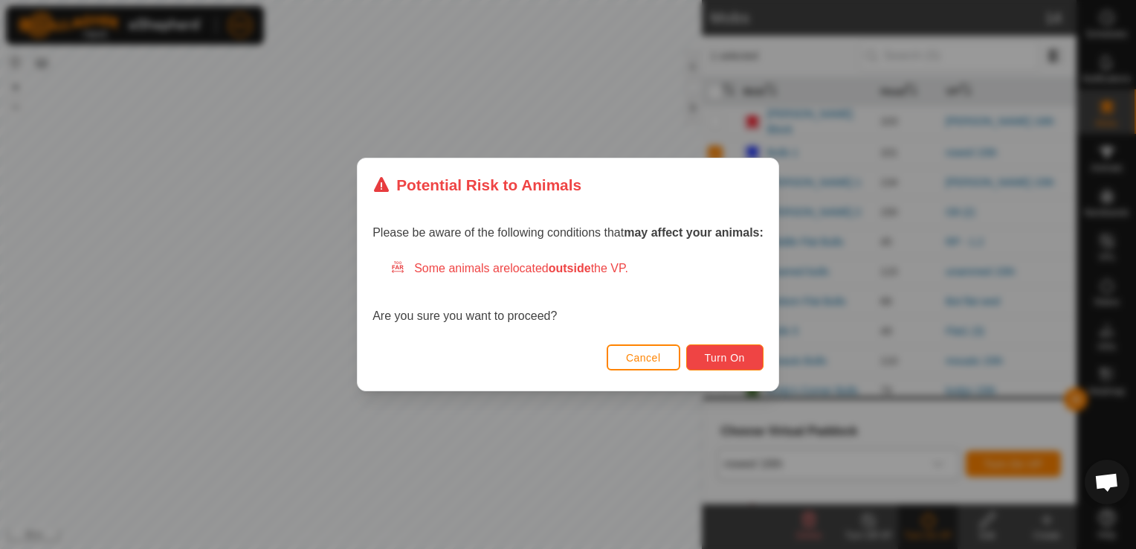
click at [717, 358] on span "Turn On" at bounding box center [725, 358] width 40 height 12
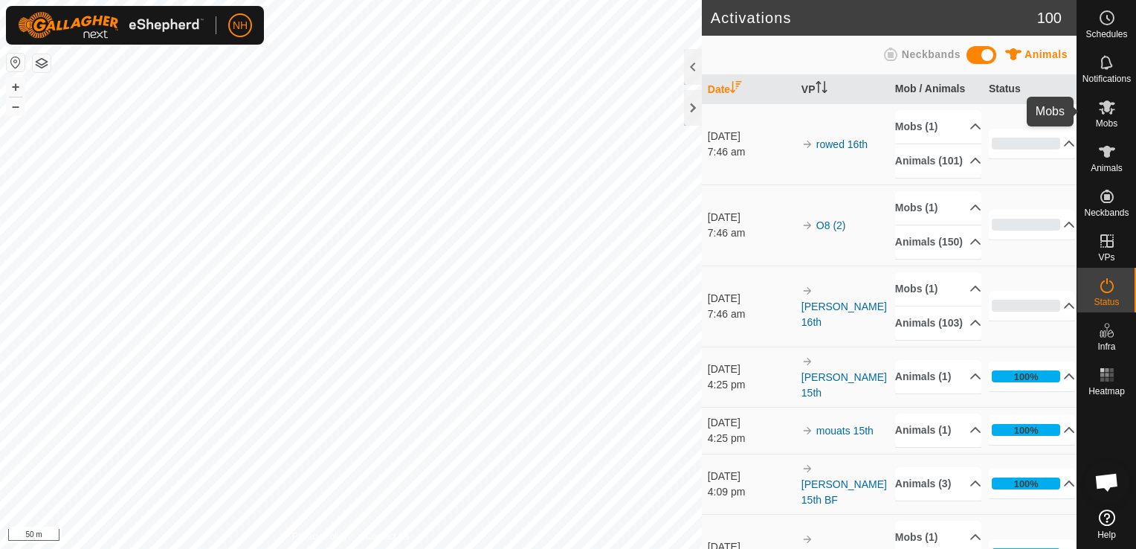
click at [1109, 105] on icon at bounding box center [1107, 107] width 16 height 14
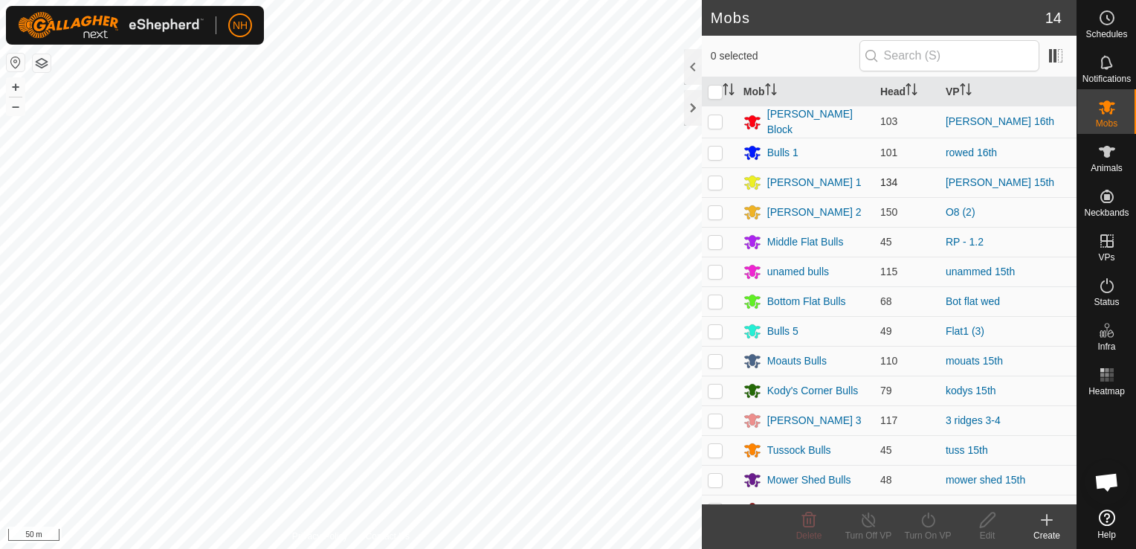
click at [712, 178] on p-checkbox at bounding box center [715, 182] width 15 height 12
checkbox input "true"
click at [922, 523] on icon at bounding box center [927, 519] width 13 height 15
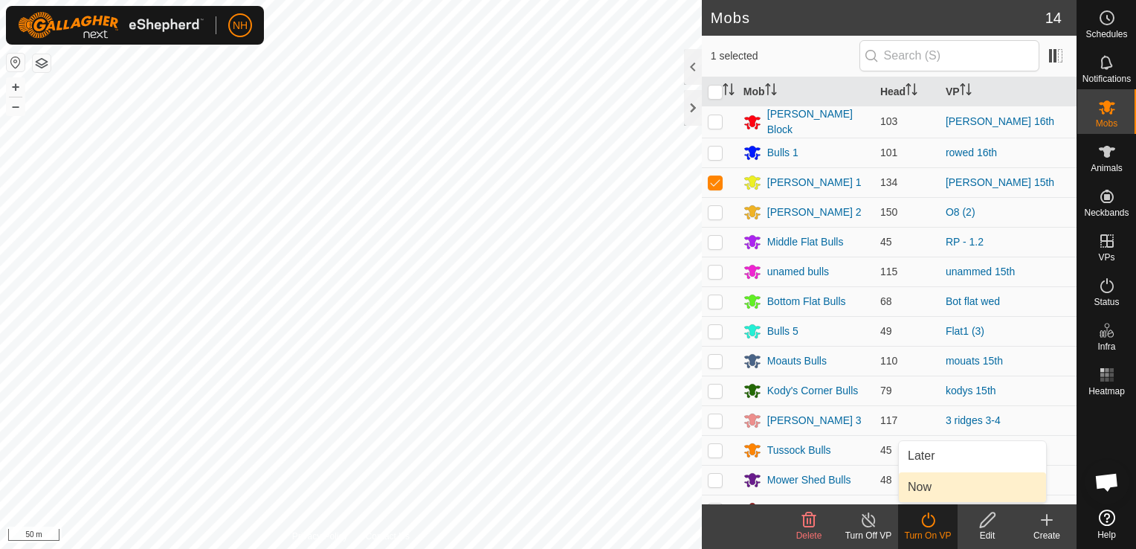
click at [925, 492] on link "Now" at bounding box center [972, 487] width 147 height 30
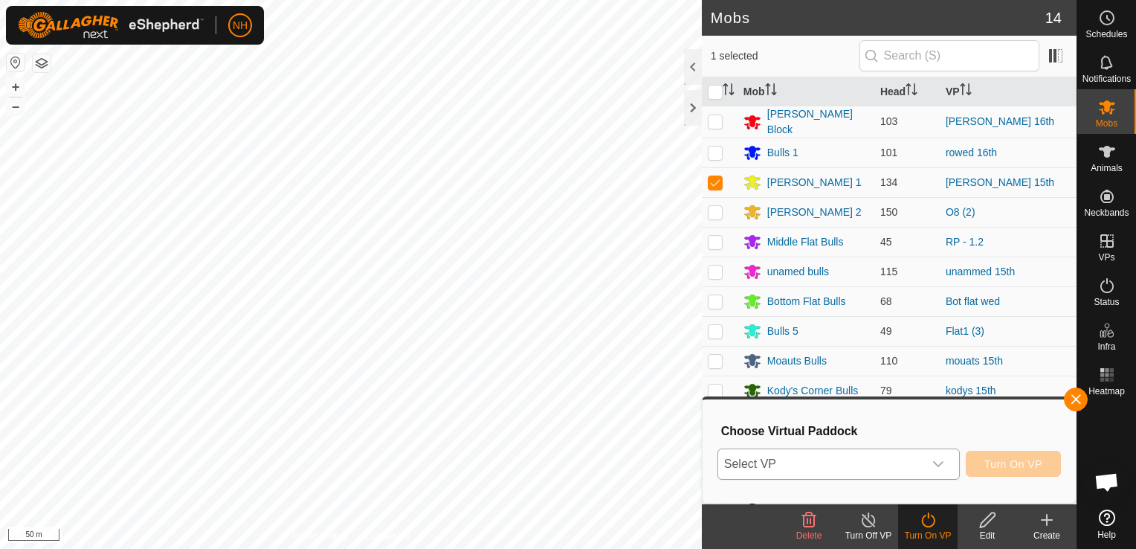
click at [844, 465] on span "Select VP" at bounding box center [820, 464] width 205 height 30
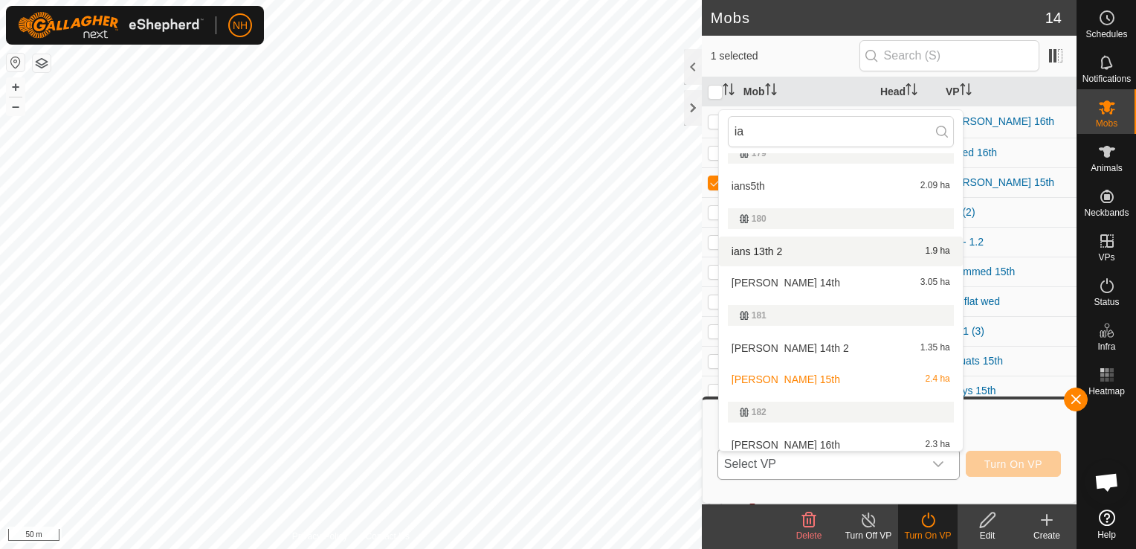
scroll to position [25, 0]
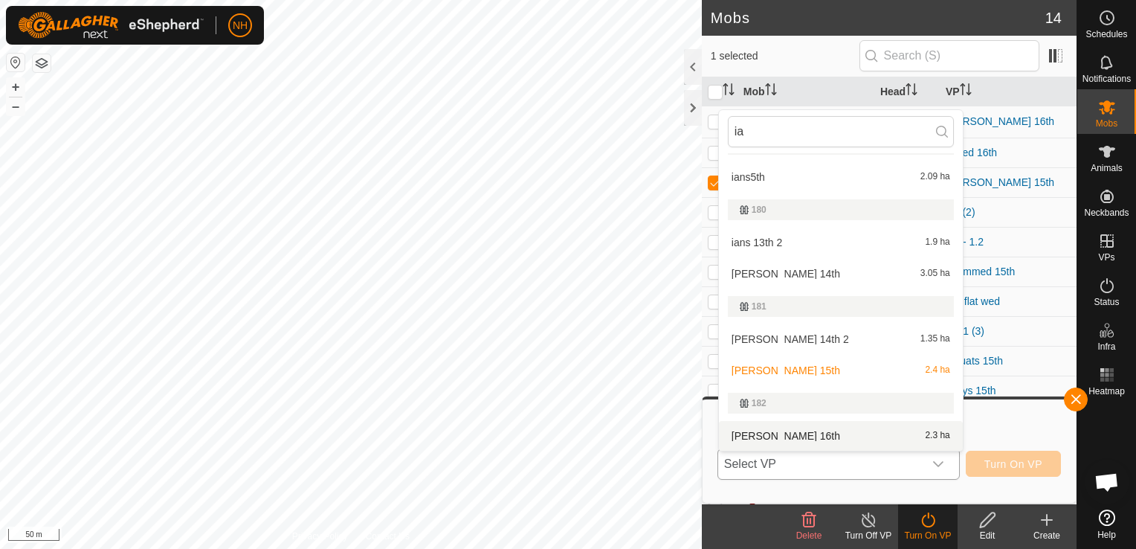
type input "ia"
click at [773, 436] on li "[PERSON_NAME] 16th 2.3 ha" at bounding box center [841, 436] width 244 height 30
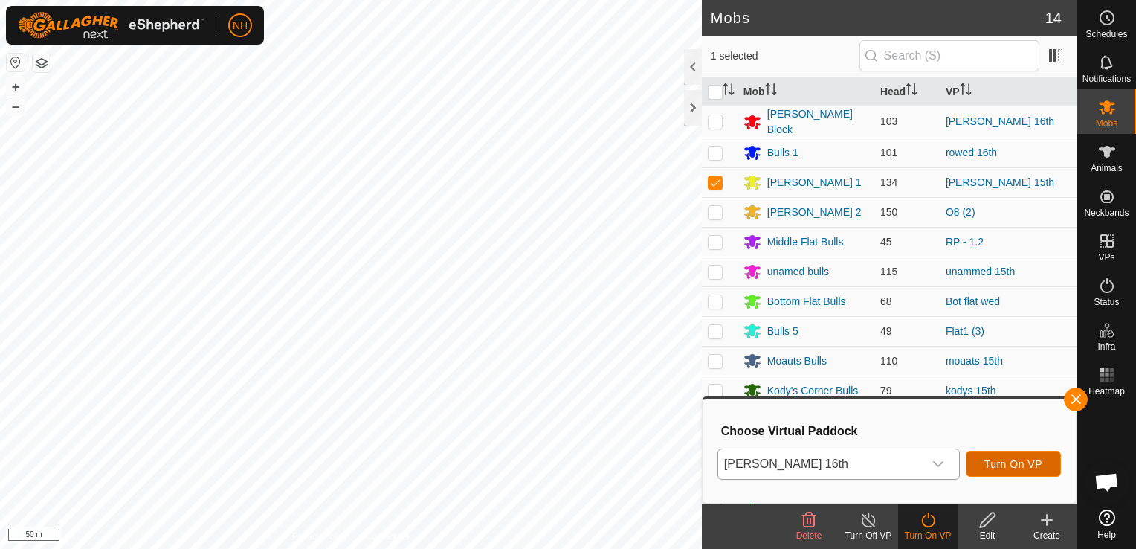
click at [992, 460] on span "Turn On VP" at bounding box center [1013, 464] width 58 height 12
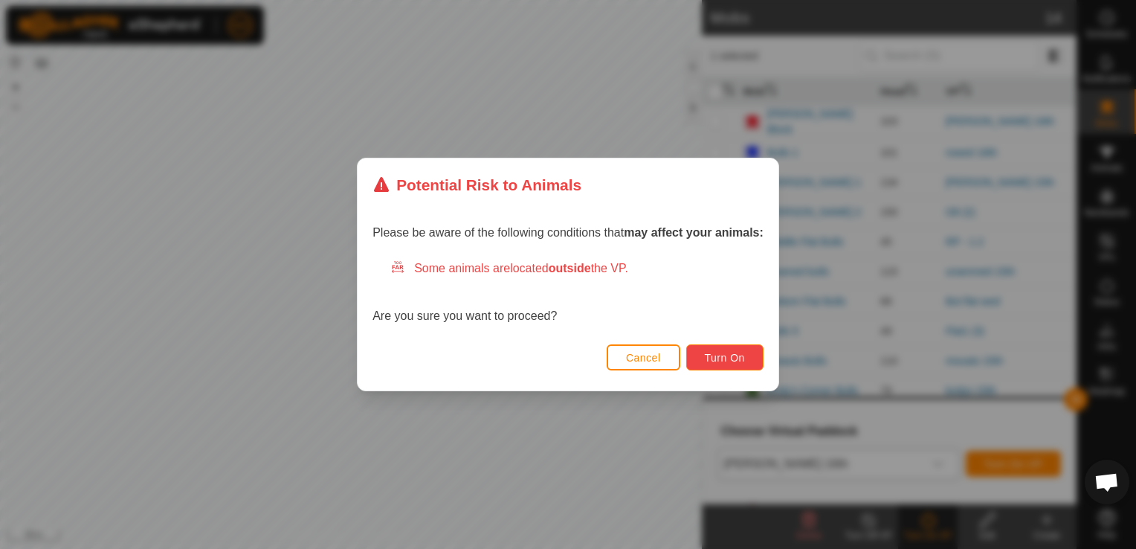
click at [740, 363] on button "Turn On" at bounding box center [724, 357] width 77 height 26
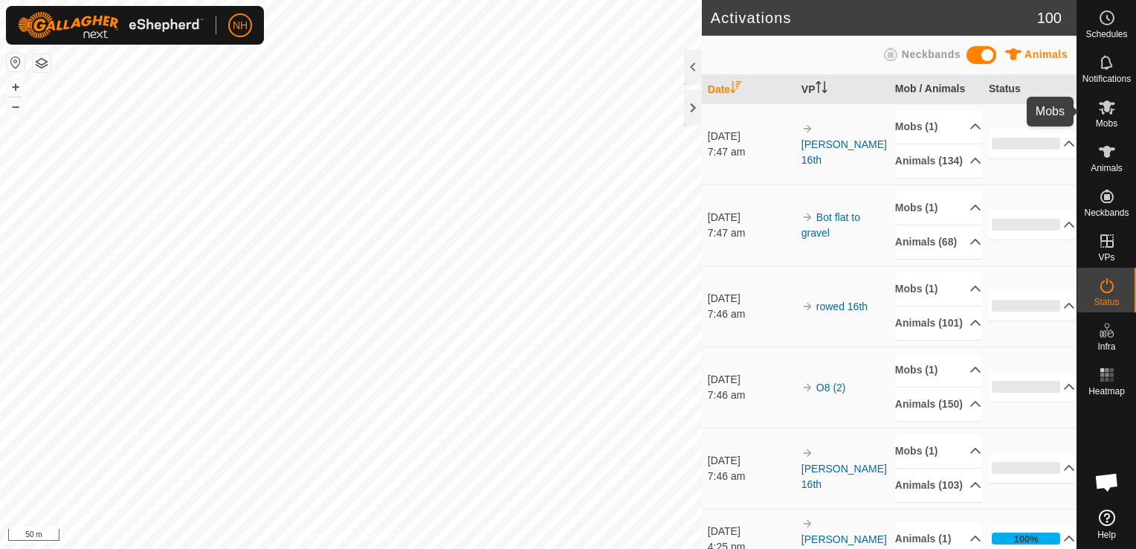
click at [1112, 114] on icon at bounding box center [1107, 107] width 18 height 18
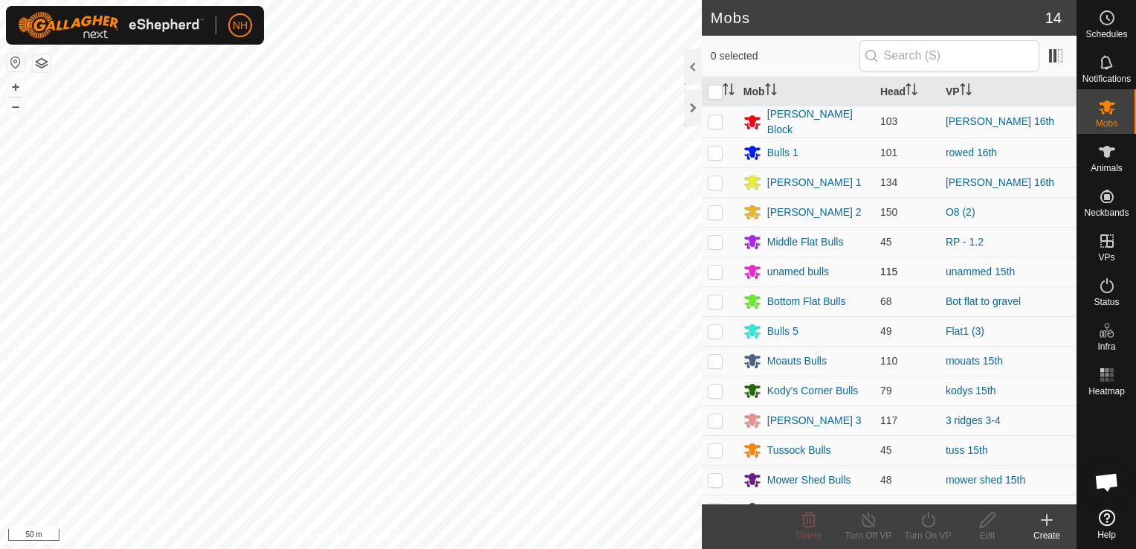
click at [713, 269] on p-checkbox at bounding box center [715, 271] width 15 height 12
checkbox input "true"
click at [927, 523] on icon at bounding box center [928, 520] width 19 height 18
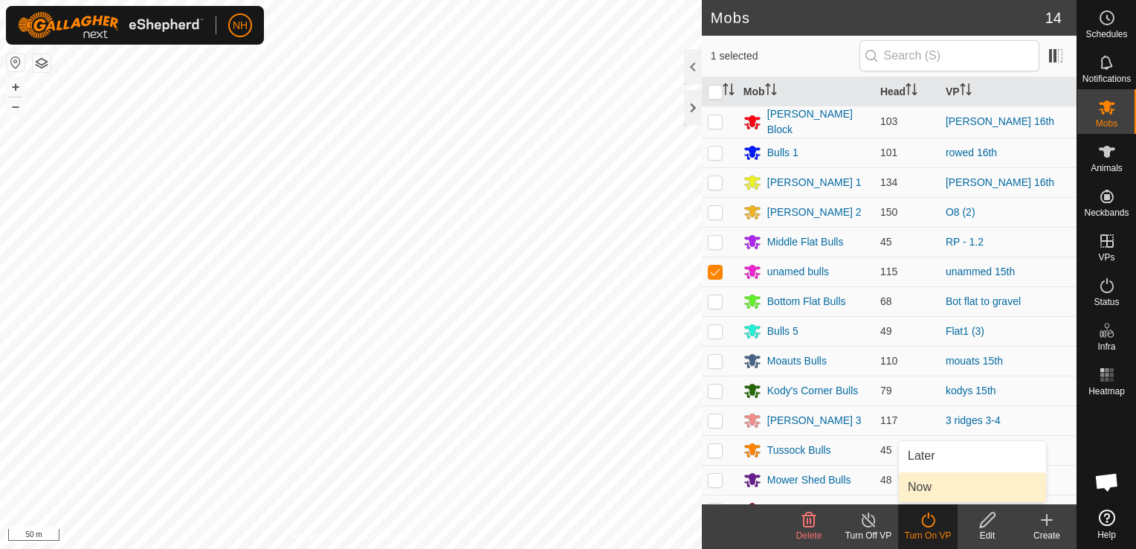
click at [922, 486] on link "Now" at bounding box center [972, 487] width 147 height 30
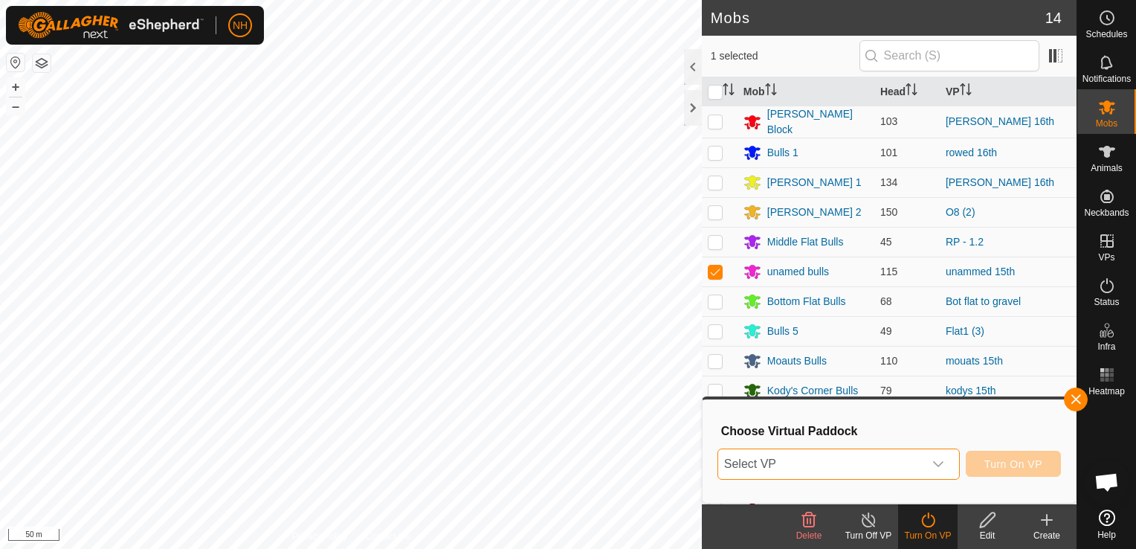
click at [888, 459] on span "Select VP" at bounding box center [820, 464] width 205 height 30
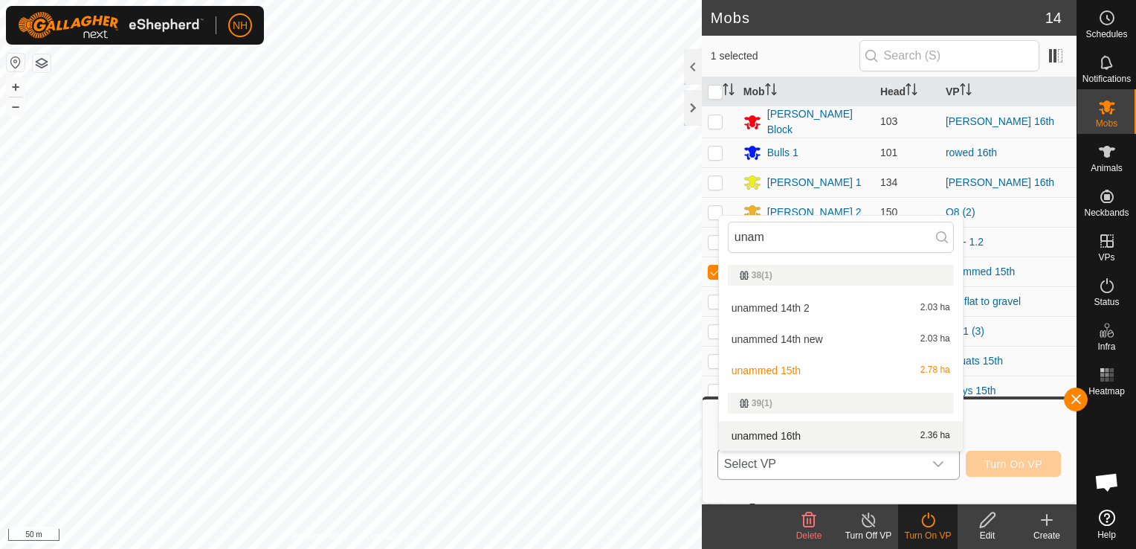
type input "unam"
click at [819, 436] on li "unammed 16th 2.36 ha" at bounding box center [841, 436] width 244 height 30
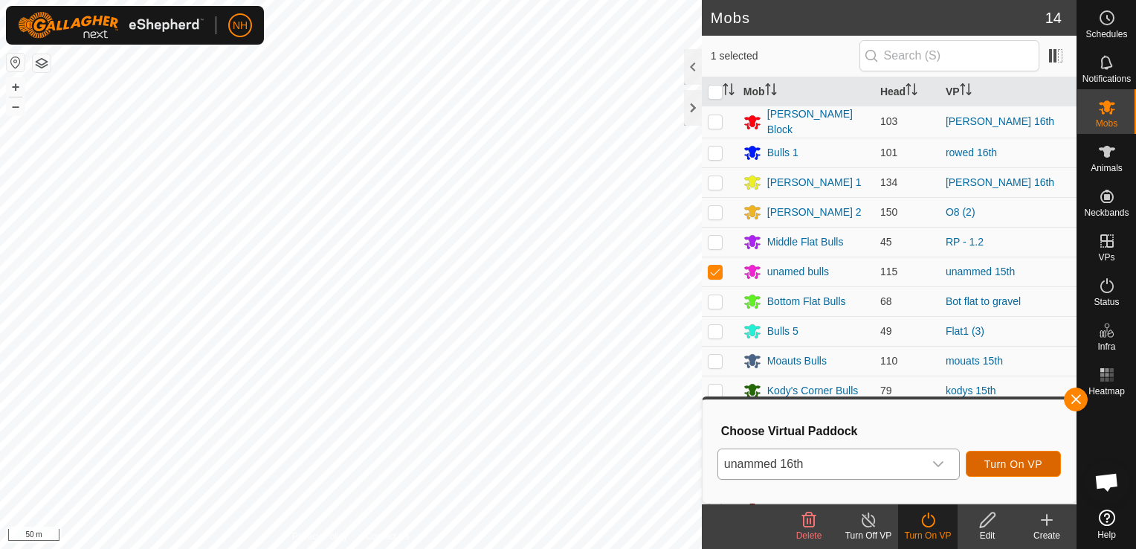
click at [982, 461] on button "Turn On VP" at bounding box center [1013, 463] width 95 height 26
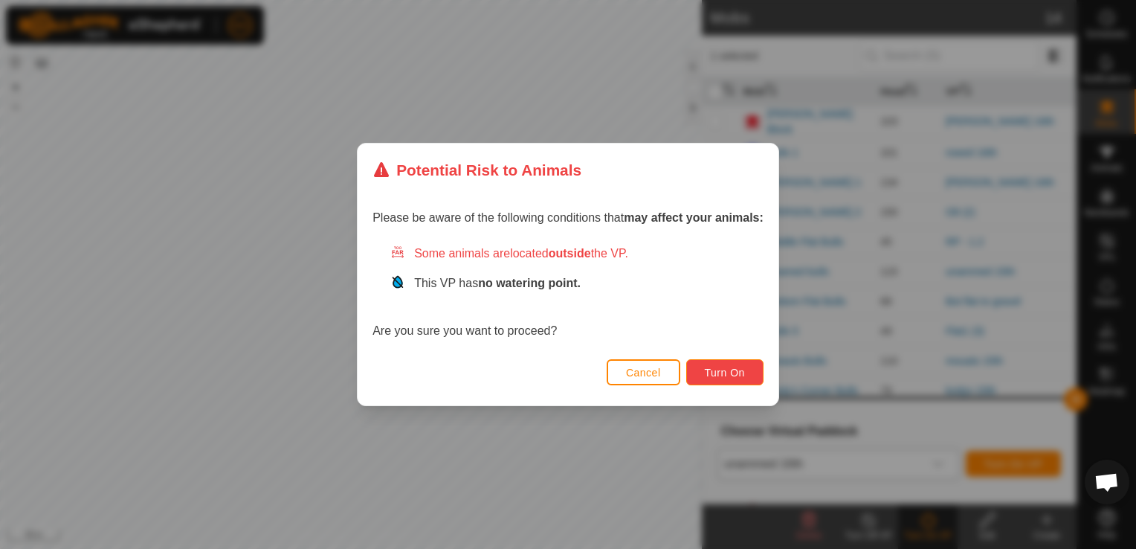
click at [731, 367] on span "Turn On" at bounding box center [725, 372] width 40 height 12
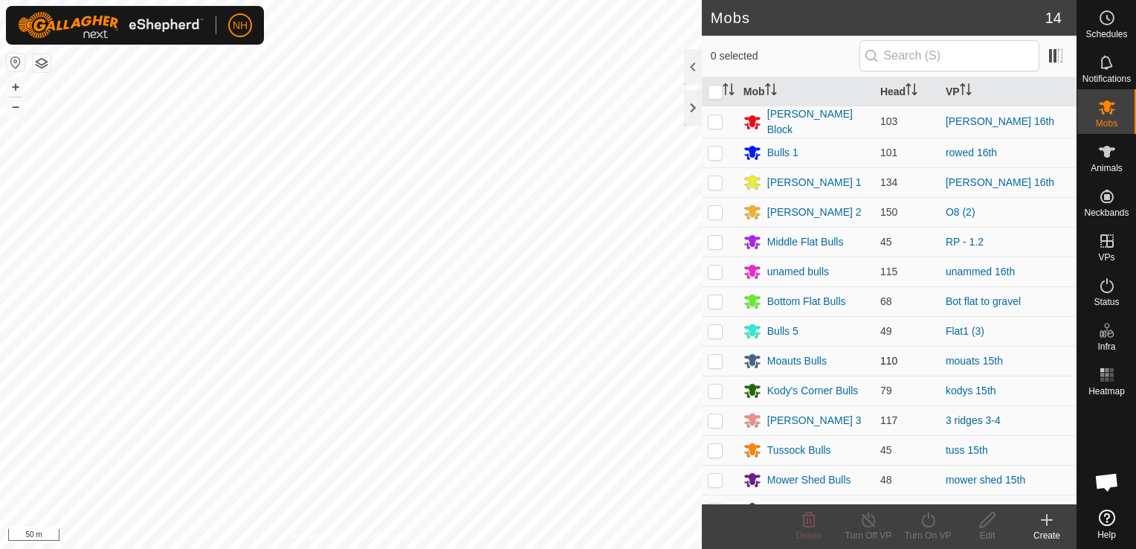
click at [714, 360] on p-checkbox at bounding box center [715, 361] width 15 height 12
checkbox input "true"
click at [929, 521] on icon at bounding box center [928, 520] width 19 height 18
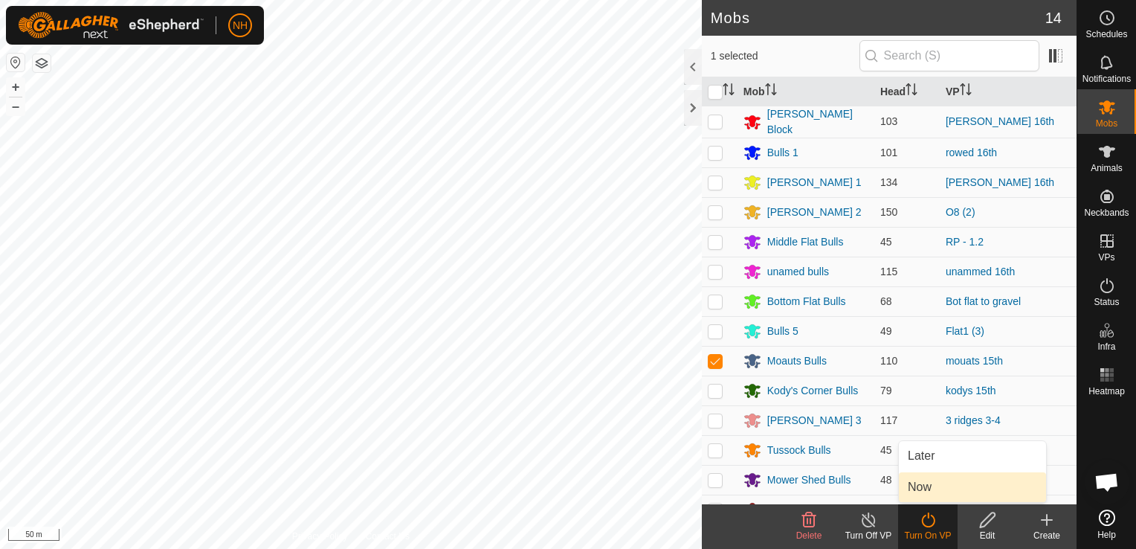
click at [922, 491] on link "Now" at bounding box center [972, 487] width 147 height 30
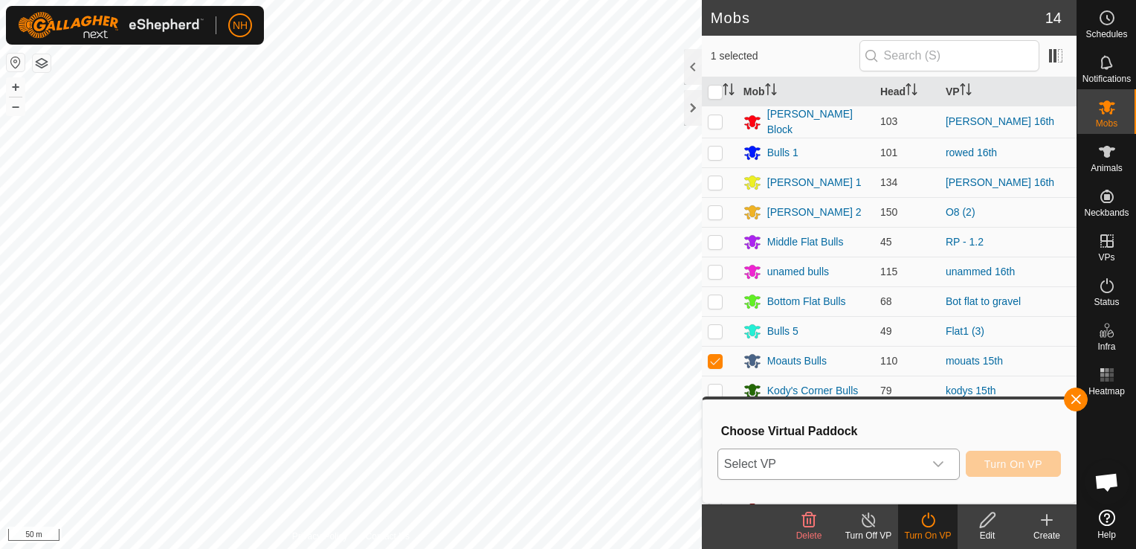
click at [879, 458] on span "Select VP" at bounding box center [820, 464] width 205 height 30
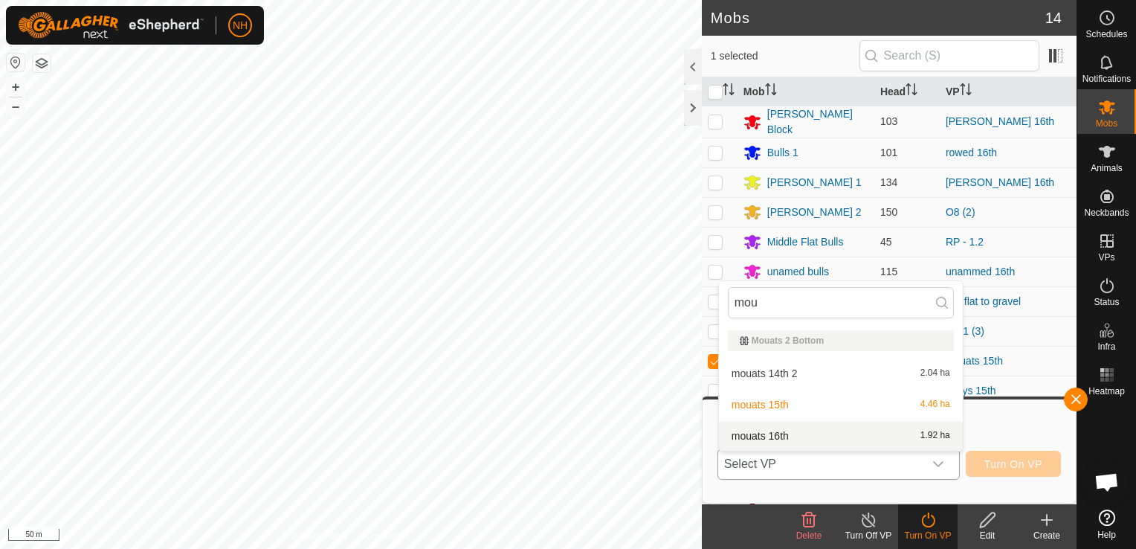
type input "mou"
click at [779, 430] on li "mouats 16th 1.92 ha" at bounding box center [841, 436] width 244 height 30
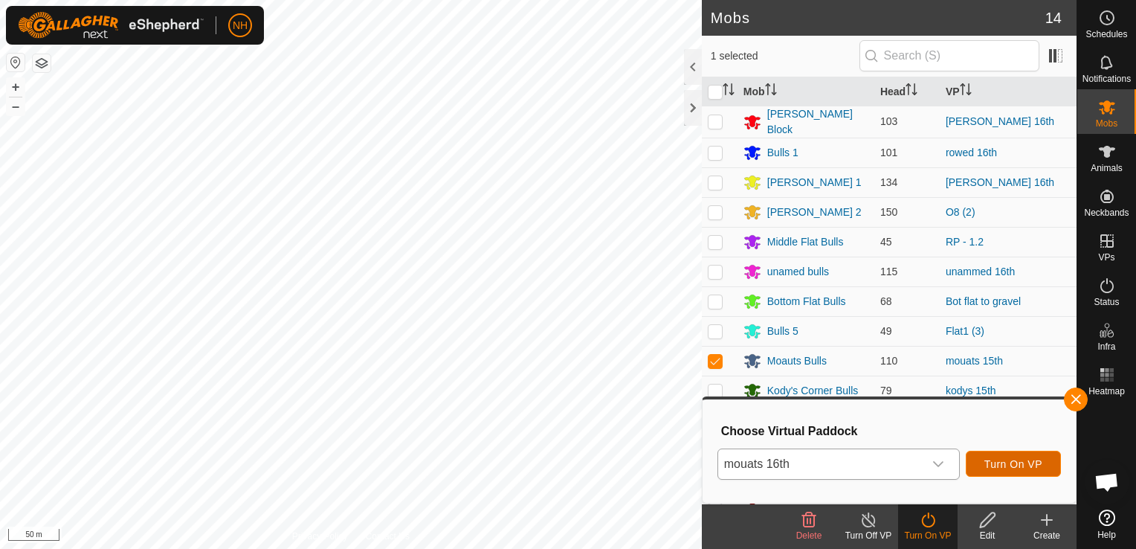
click at [996, 468] on span "Turn On VP" at bounding box center [1013, 464] width 58 height 12
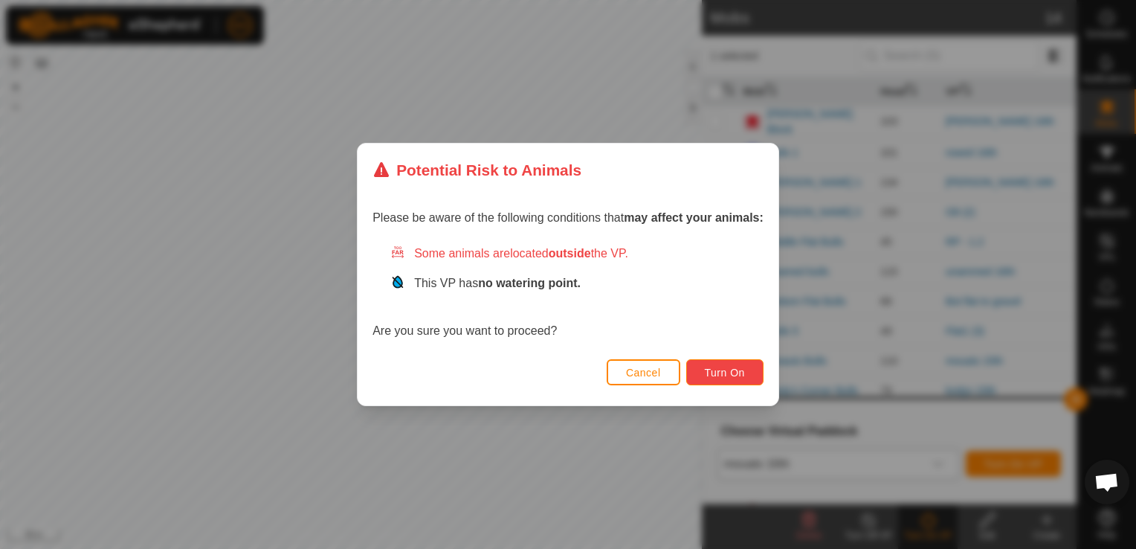
click at [725, 369] on span "Turn On" at bounding box center [725, 372] width 40 height 12
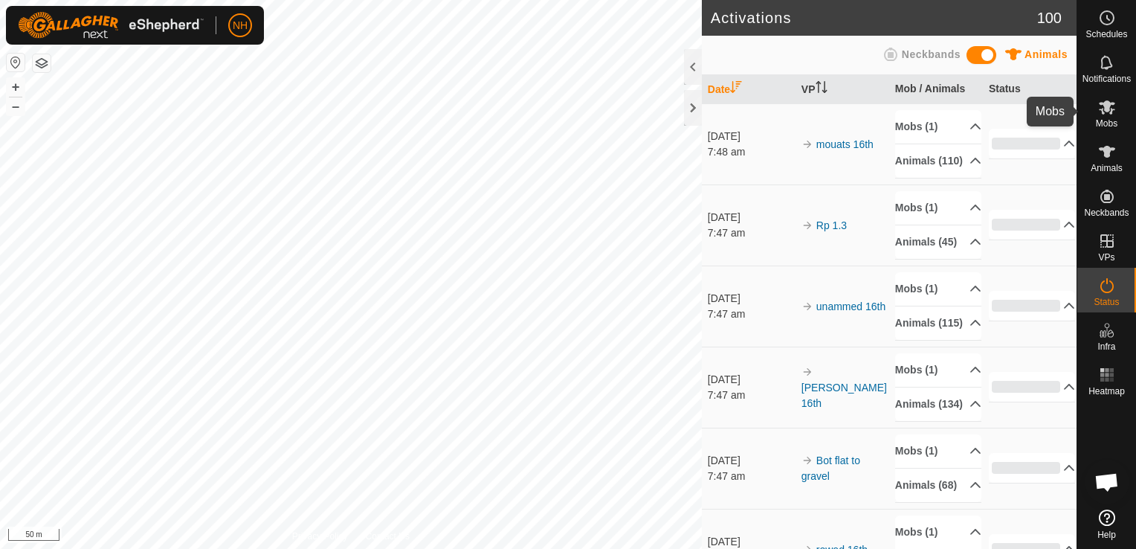
click at [1105, 108] on icon at bounding box center [1107, 107] width 16 height 14
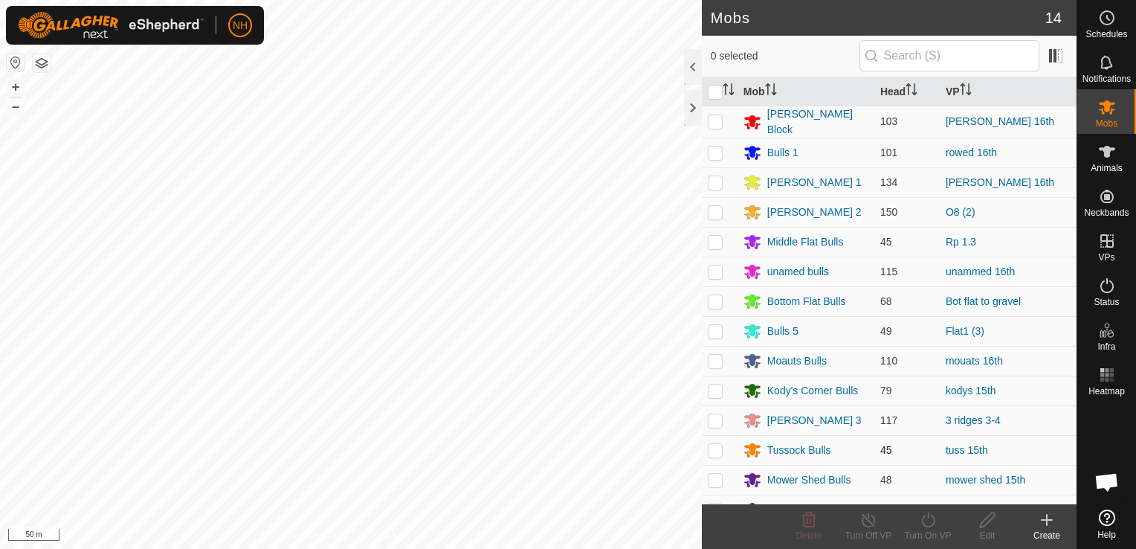
click at [708, 447] on p-checkbox at bounding box center [715, 450] width 15 height 12
checkbox input "true"
click at [920, 519] on icon at bounding box center [928, 520] width 19 height 18
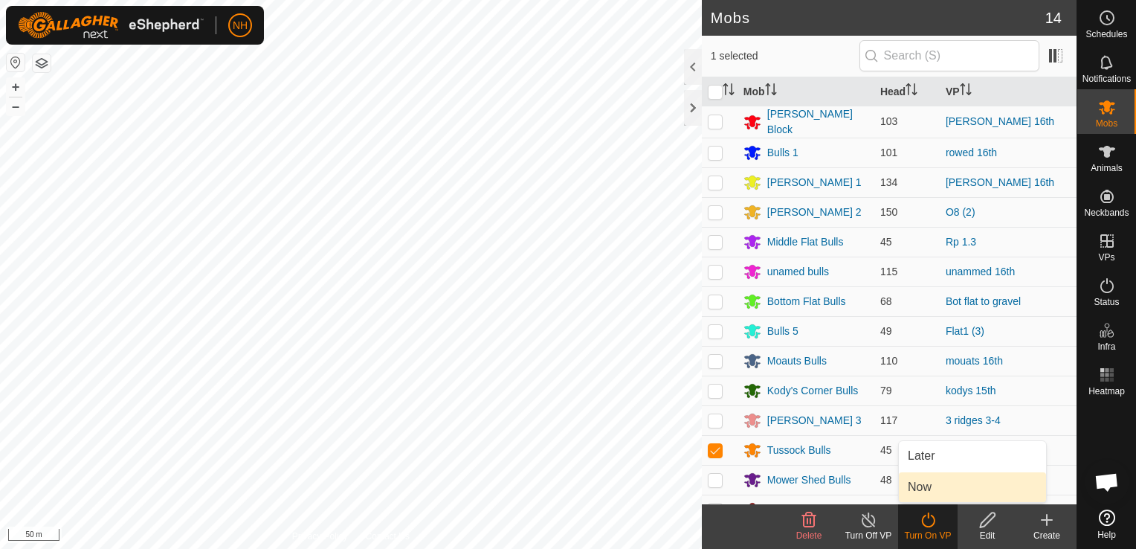
click at [922, 483] on link "Now" at bounding box center [972, 487] width 147 height 30
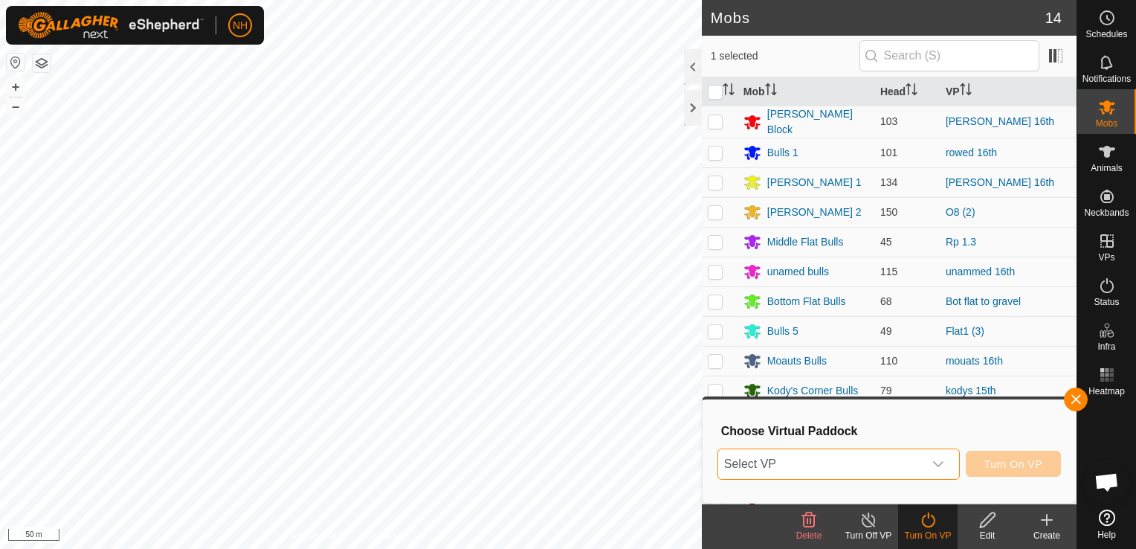
click at [899, 457] on span "Select VP" at bounding box center [820, 464] width 205 height 30
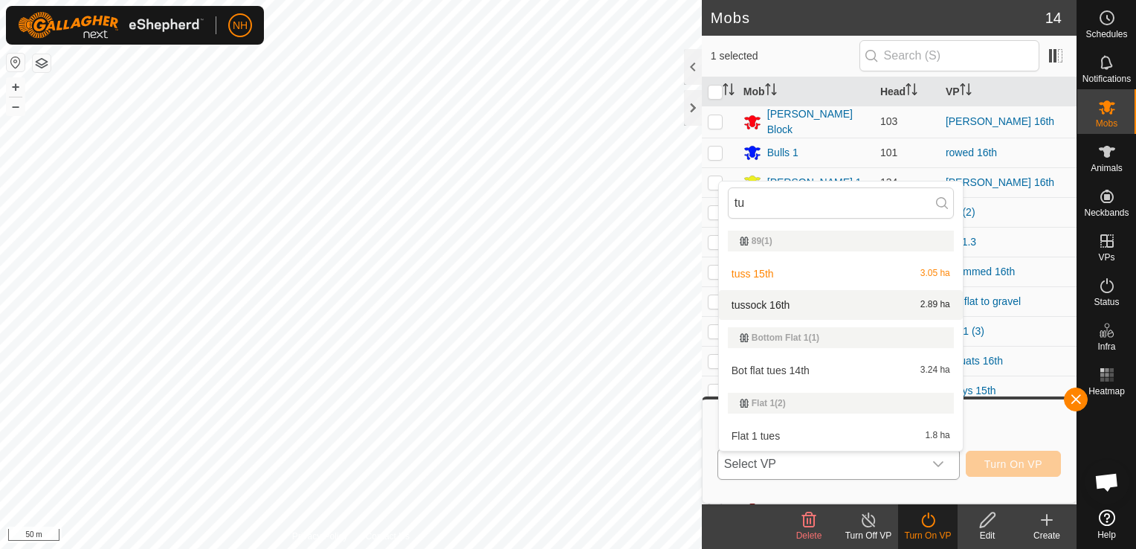
type input "tu"
click at [800, 297] on li "tussock 16th 2.89 ha" at bounding box center [841, 305] width 244 height 30
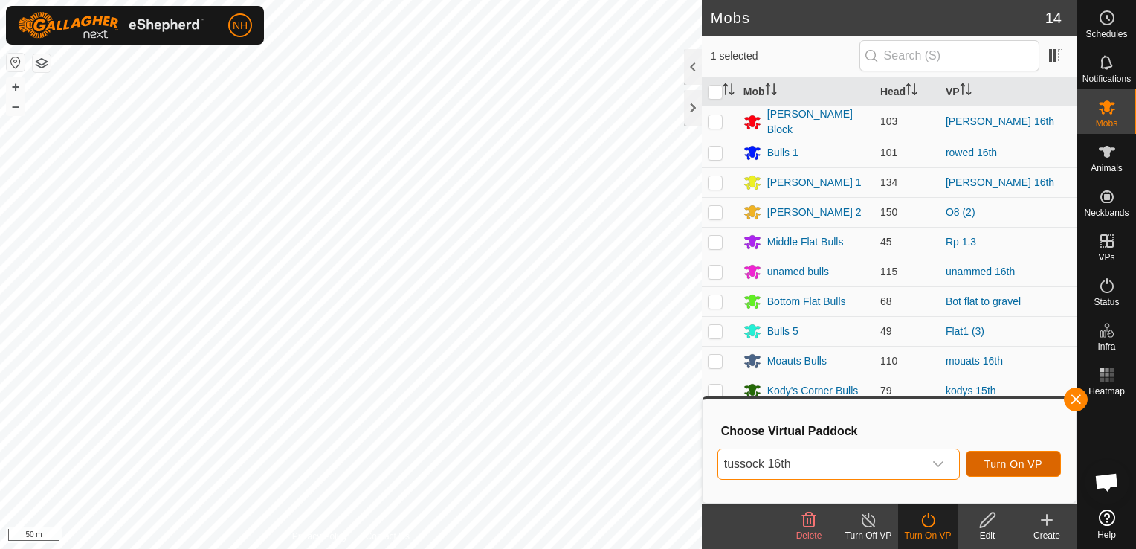
click at [1029, 461] on span "Turn On VP" at bounding box center [1013, 464] width 58 height 12
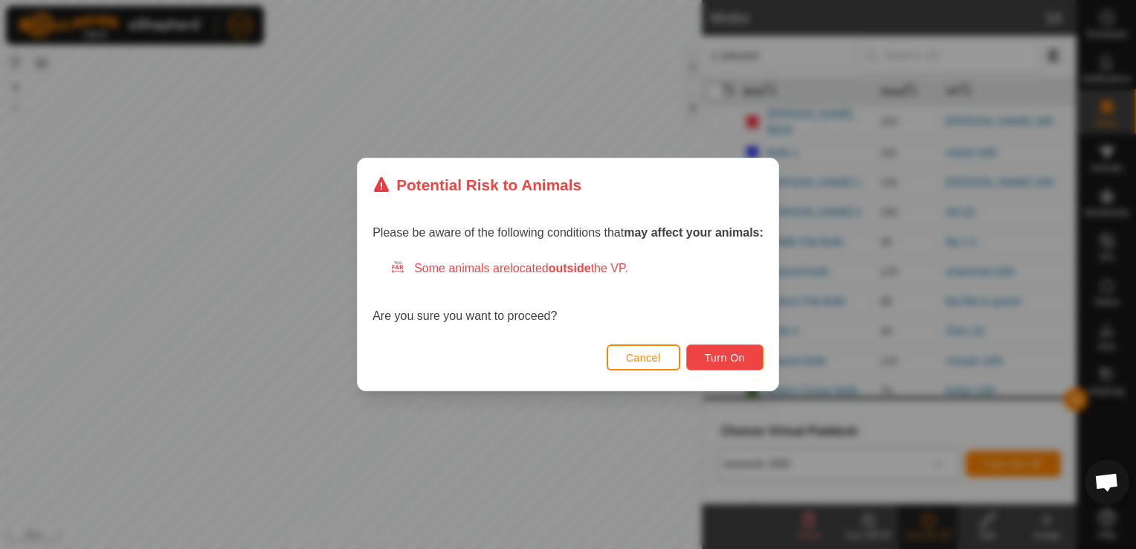
click at [740, 361] on span "Turn On" at bounding box center [725, 358] width 40 height 12
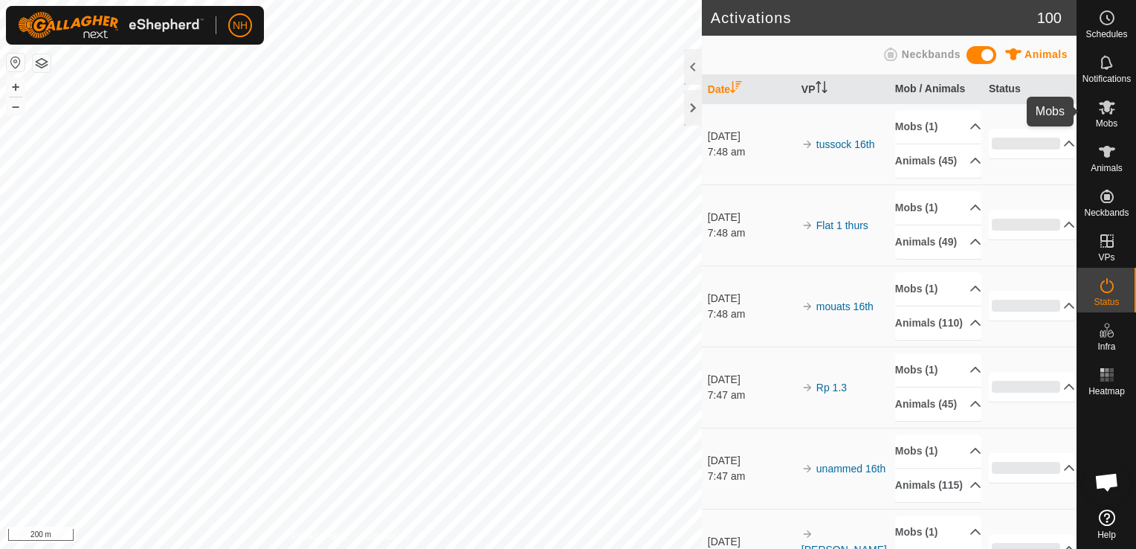
click at [1105, 111] on icon at bounding box center [1107, 107] width 16 height 14
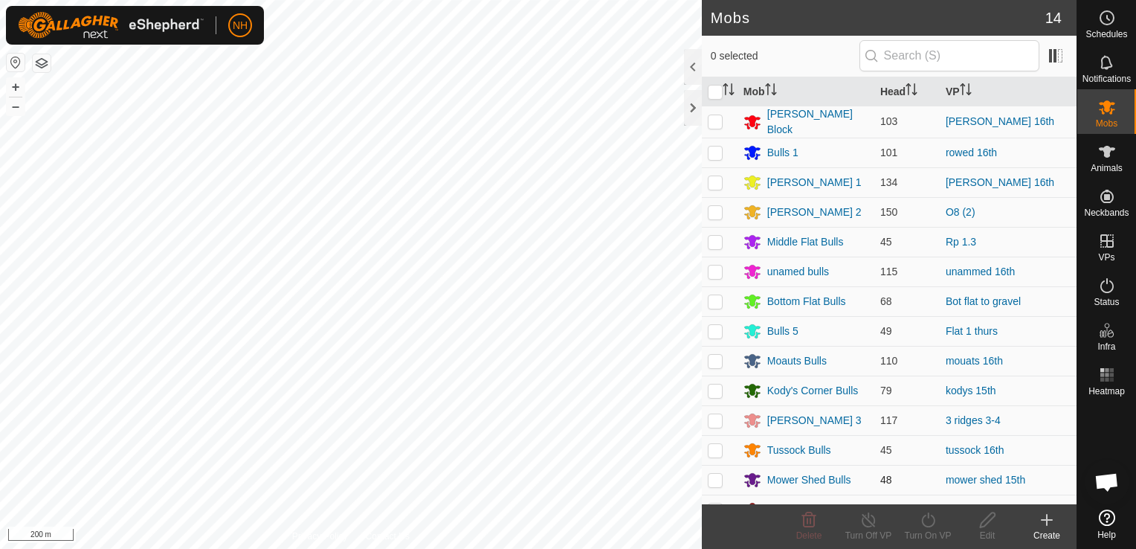
click at [713, 478] on p-checkbox at bounding box center [715, 479] width 15 height 12
checkbox input "true"
click at [923, 522] on icon at bounding box center [928, 520] width 19 height 18
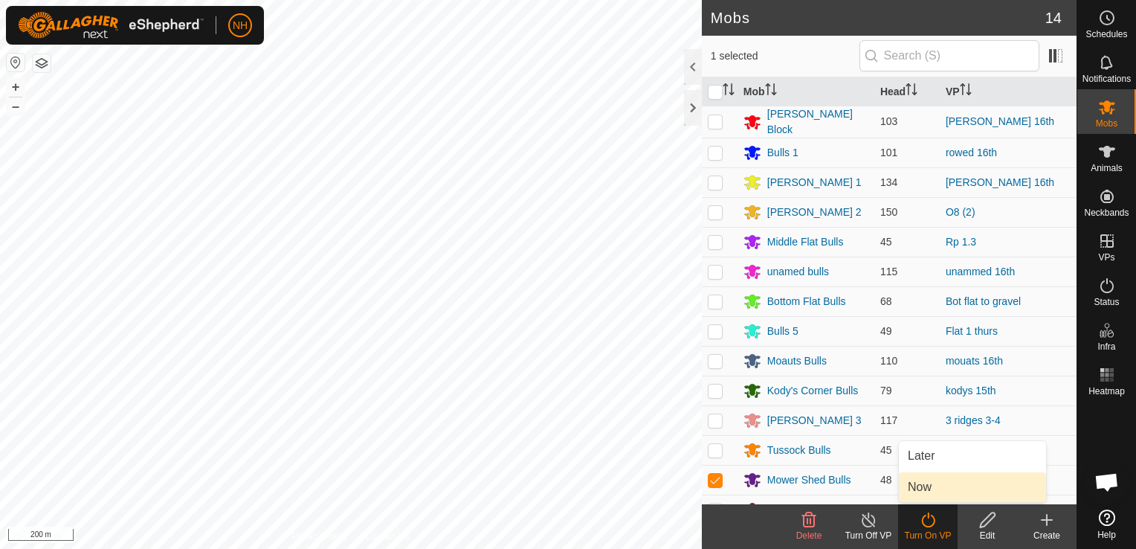
click at [923, 484] on link "Now" at bounding box center [972, 487] width 147 height 30
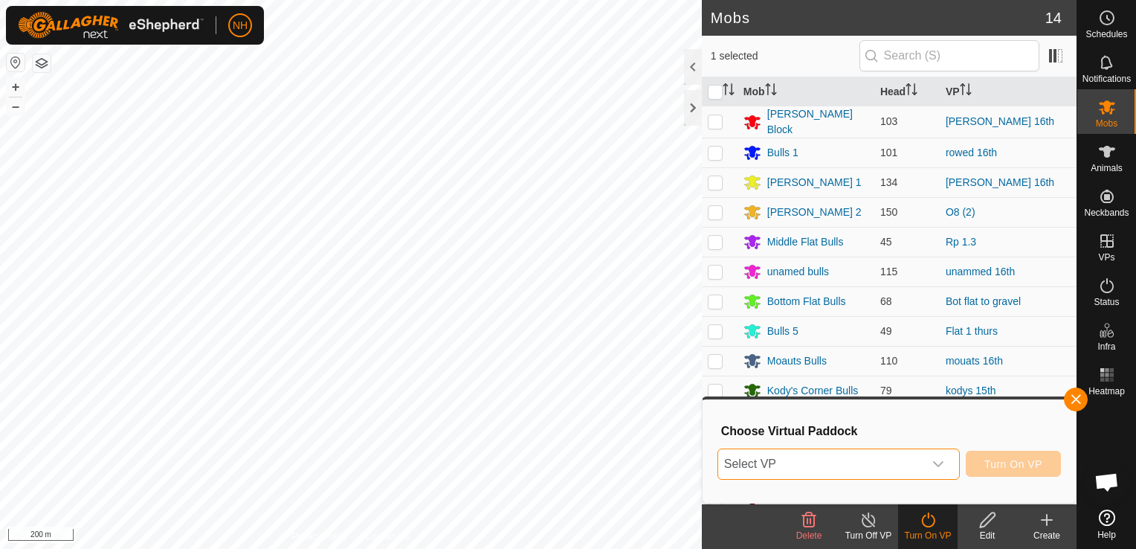
click at [890, 457] on span "Select VP" at bounding box center [820, 464] width 205 height 30
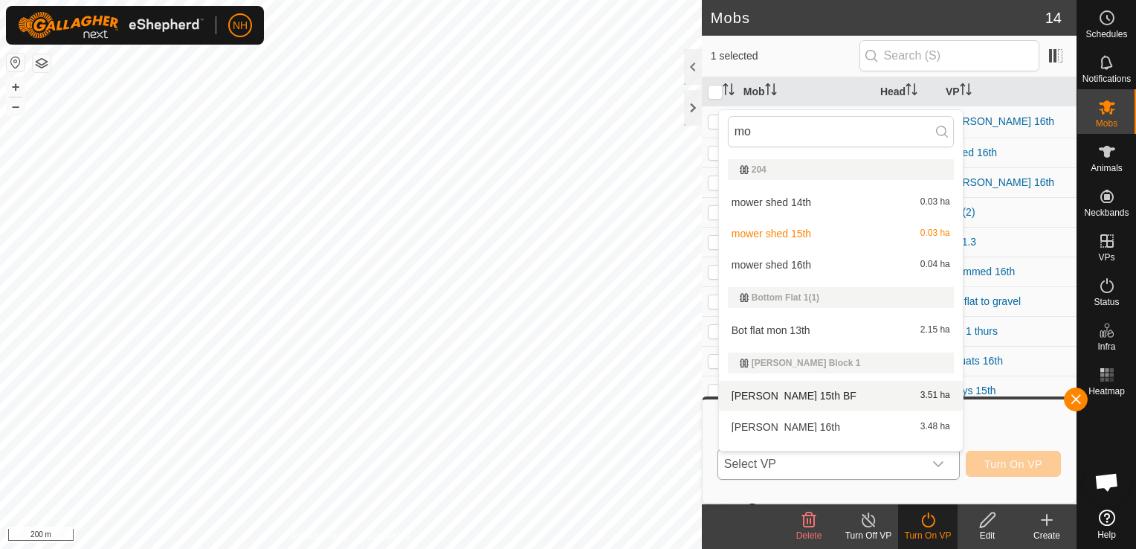
scroll to position [22, 0]
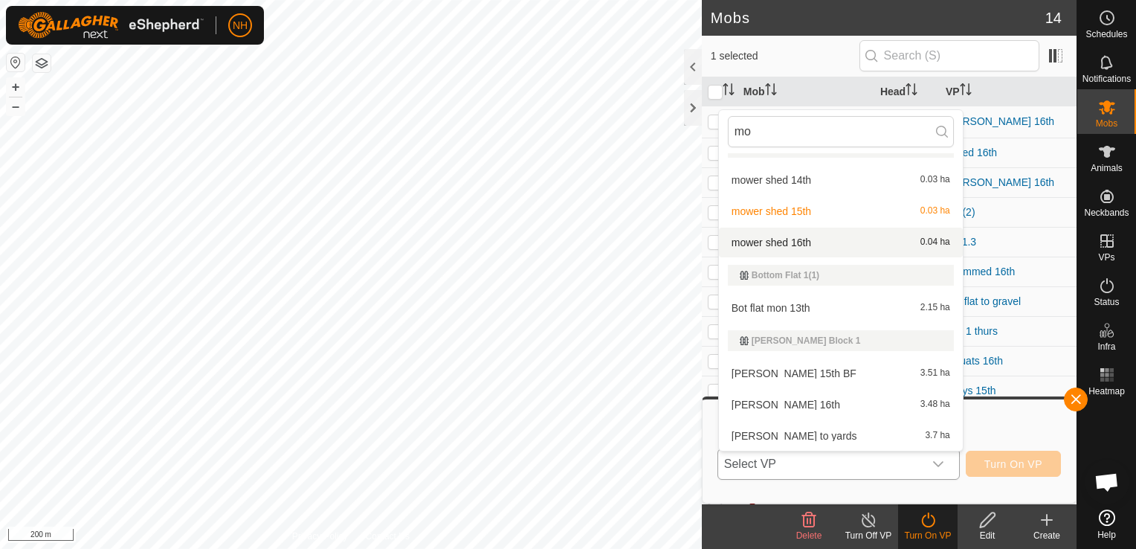
type input "mo"
click at [790, 235] on li "mower shed 16th 0.04 ha" at bounding box center [841, 242] width 244 height 30
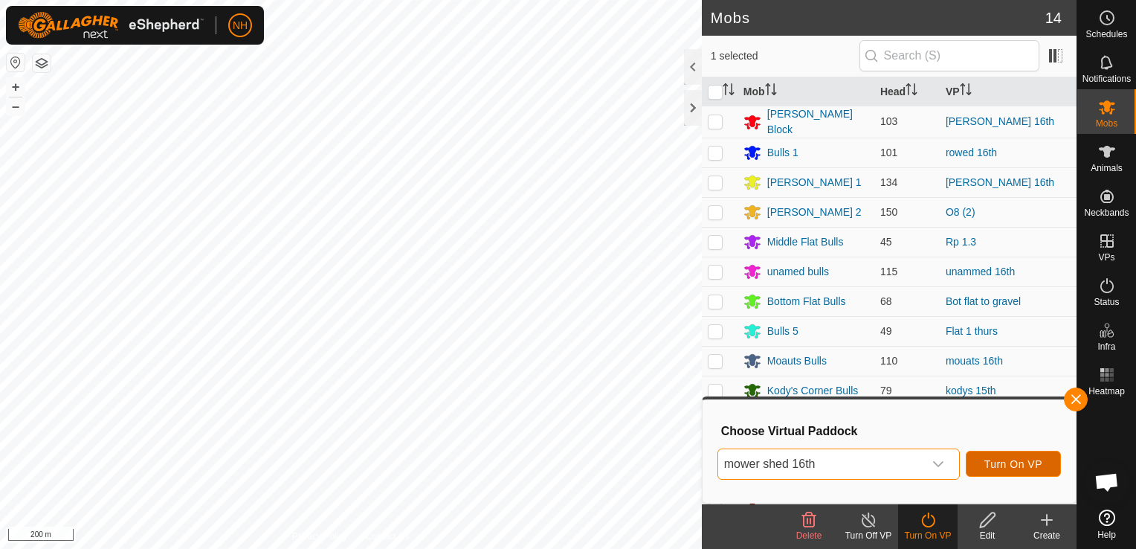
click at [1028, 467] on span "Turn On VP" at bounding box center [1013, 464] width 58 height 12
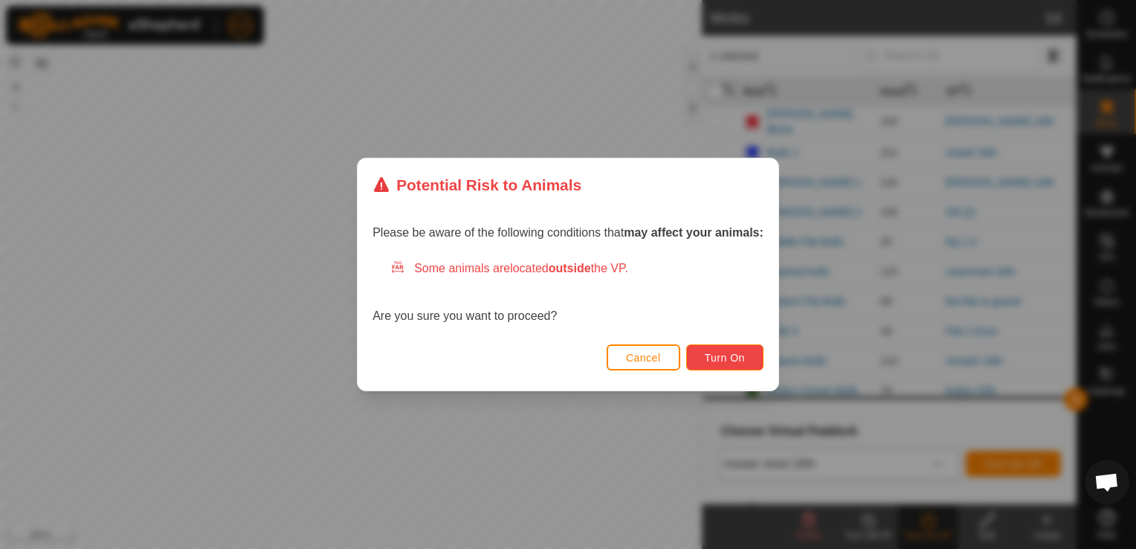
click at [749, 356] on button "Turn On" at bounding box center [724, 357] width 77 height 26
